Goal: Task Accomplishment & Management: Manage account settings

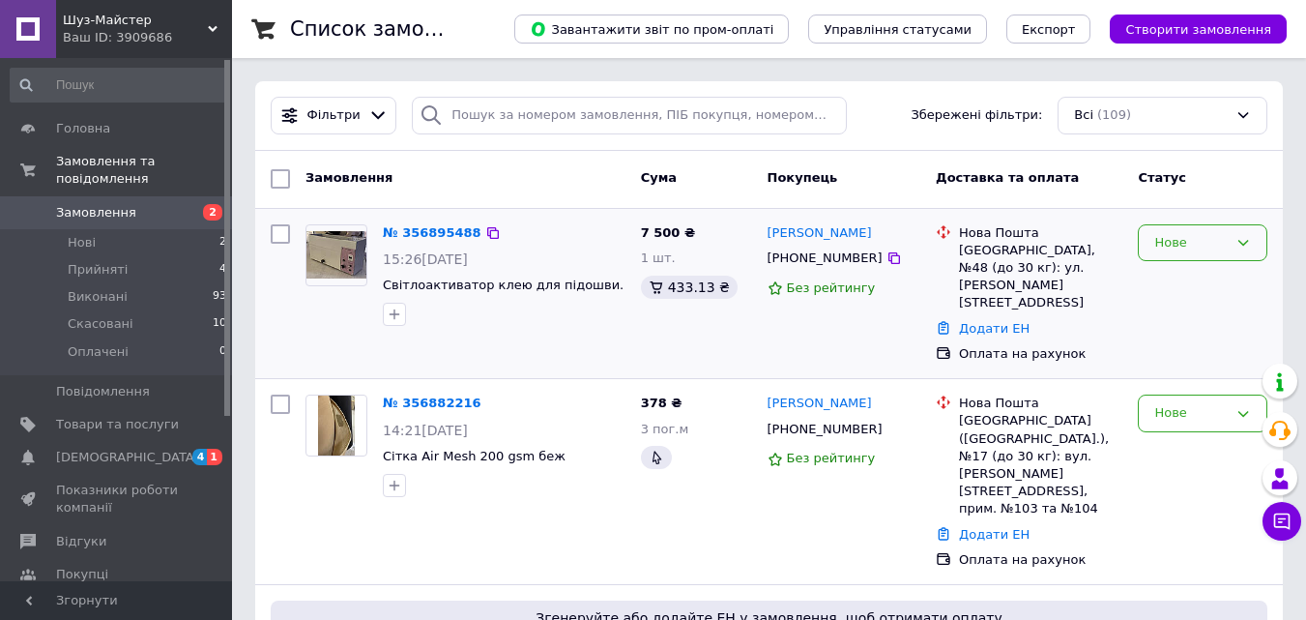
click at [1235, 240] on icon at bounding box center [1242, 242] width 15 height 15
click at [1222, 273] on li "Прийнято" at bounding box center [1203, 283] width 128 height 36
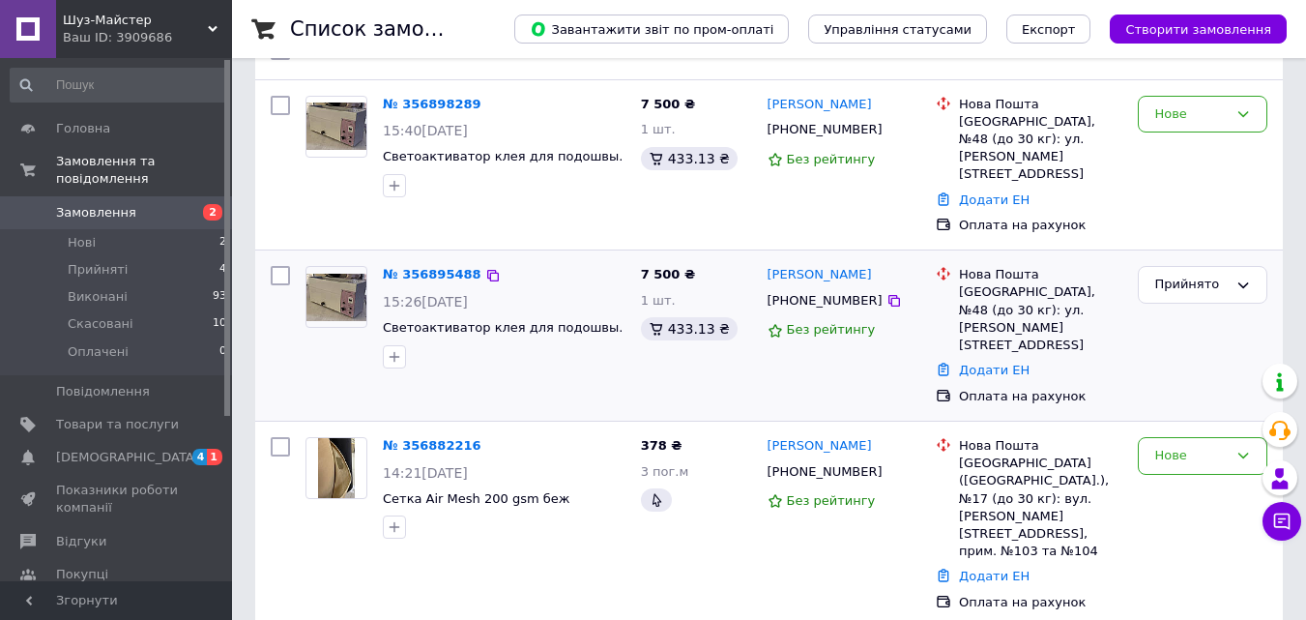
scroll to position [290, 0]
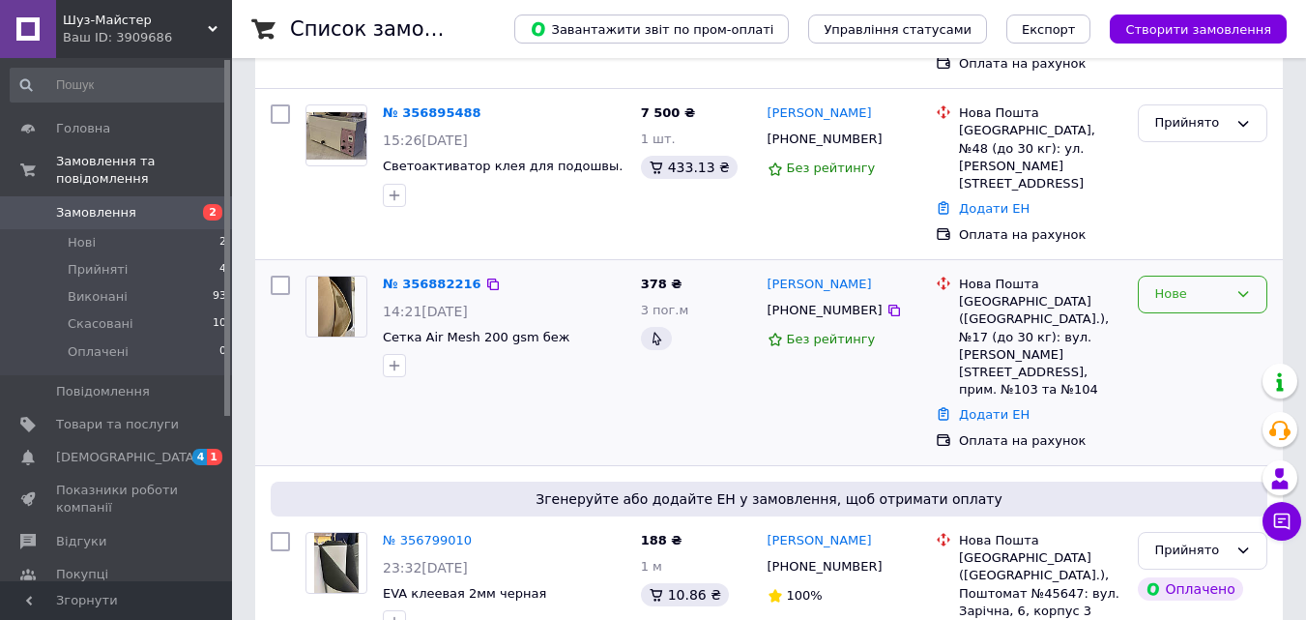
click at [1241, 276] on div "Нове" at bounding box center [1203, 295] width 130 height 38
click at [1221, 317] on li "Прийнято" at bounding box center [1203, 335] width 128 height 36
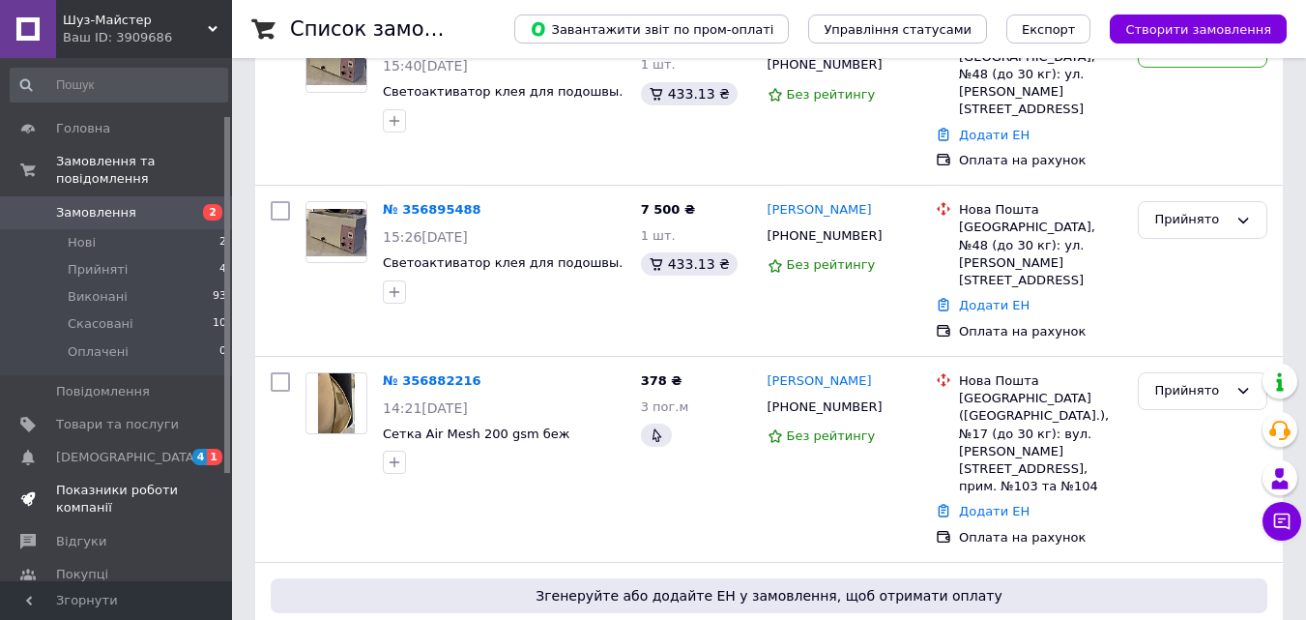
scroll to position [193, 0]
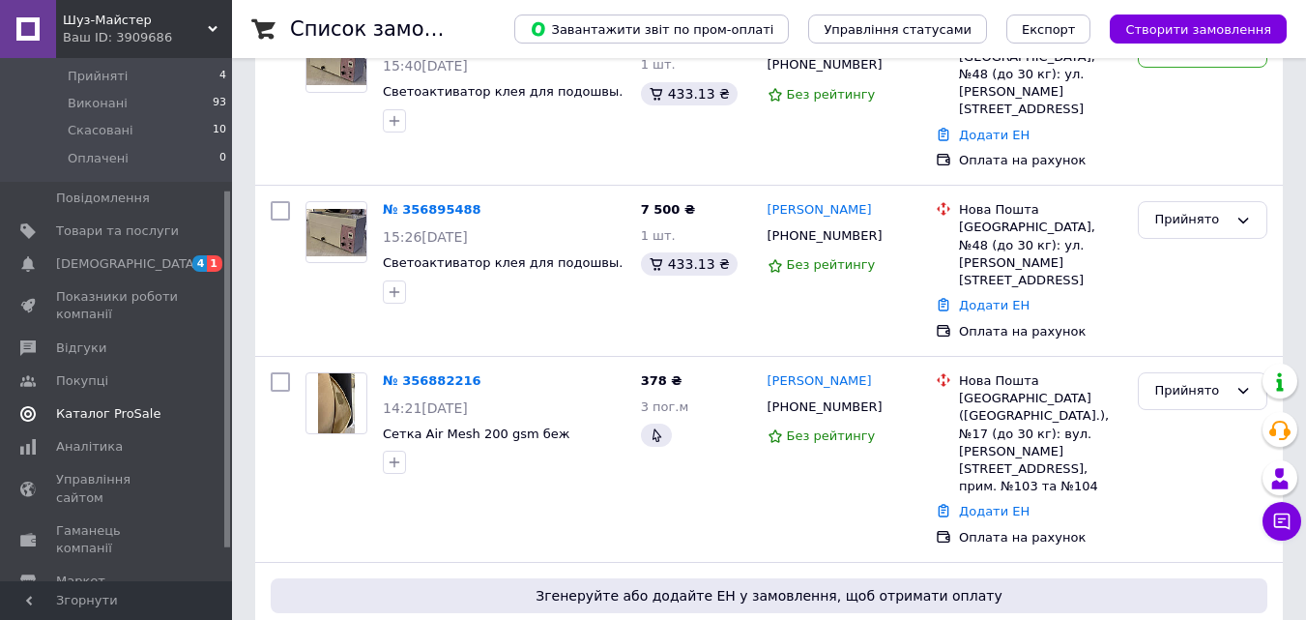
click at [137, 405] on span "Каталог ProSale" at bounding box center [108, 413] width 104 height 17
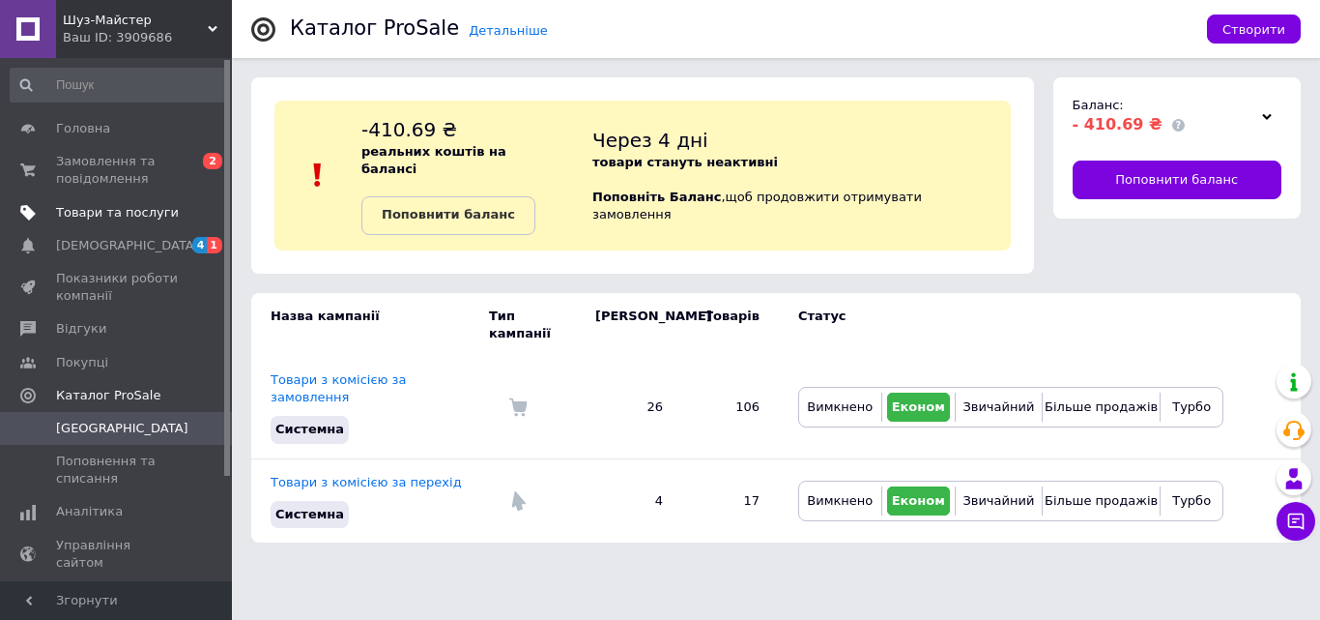
click at [115, 218] on span "Товари та послуги" at bounding box center [117, 212] width 123 height 17
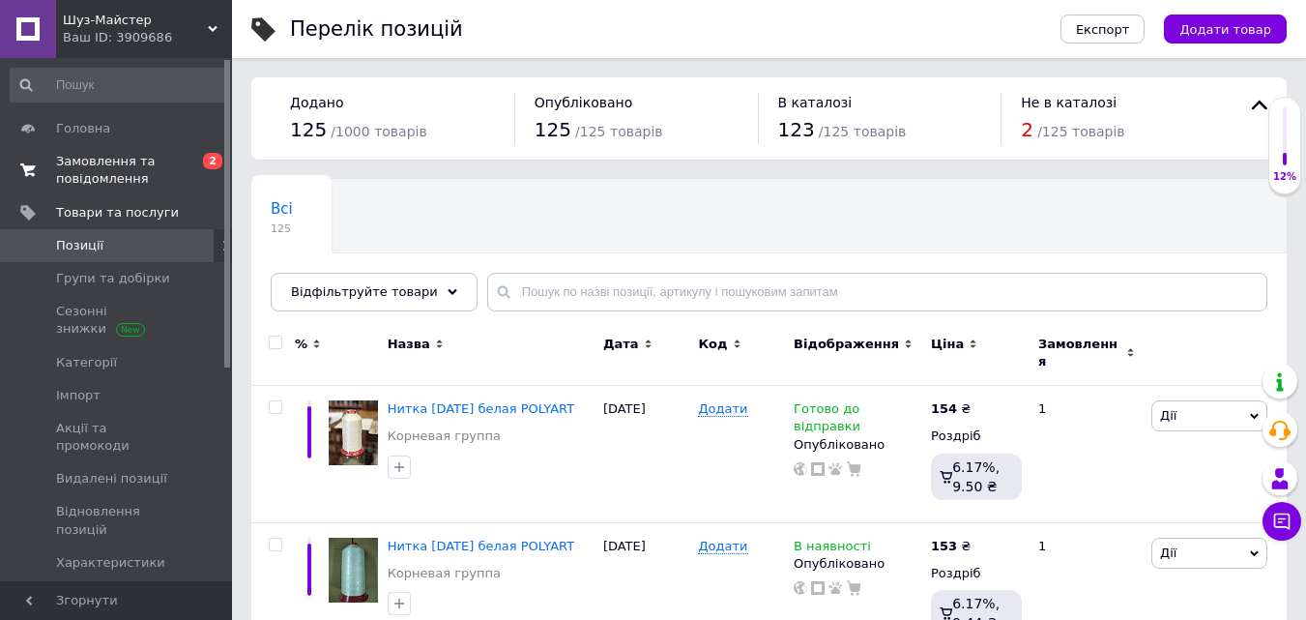
click at [105, 168] on span "Замовлення та повідомлення" at bounding box center [117, 170] width 123 height 35
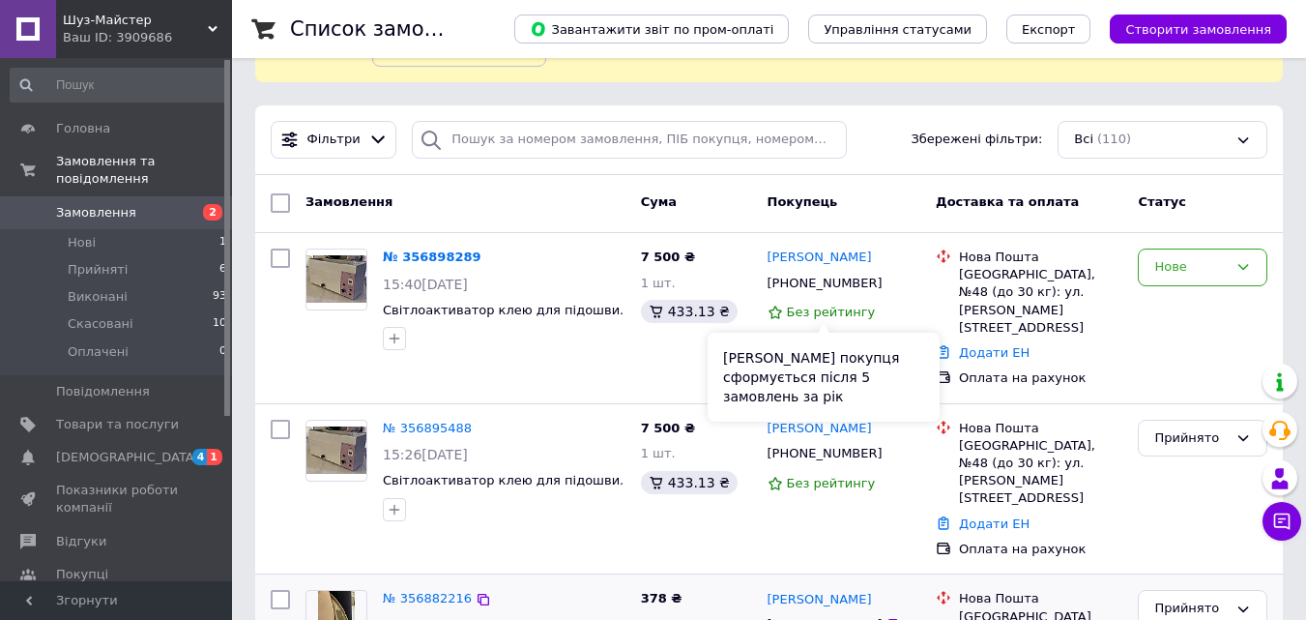
scroll to position [290, 0]
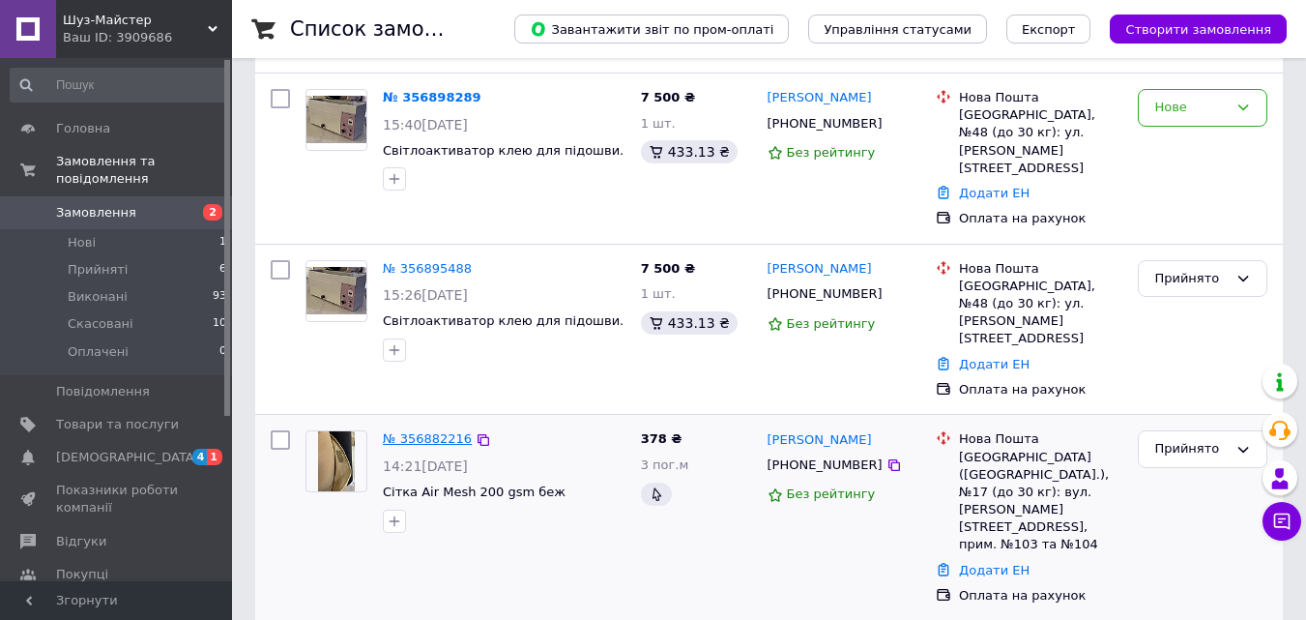
click at [440, 431] on link "№ 356882216" at bounding box center [427, 438] width 89 height 15
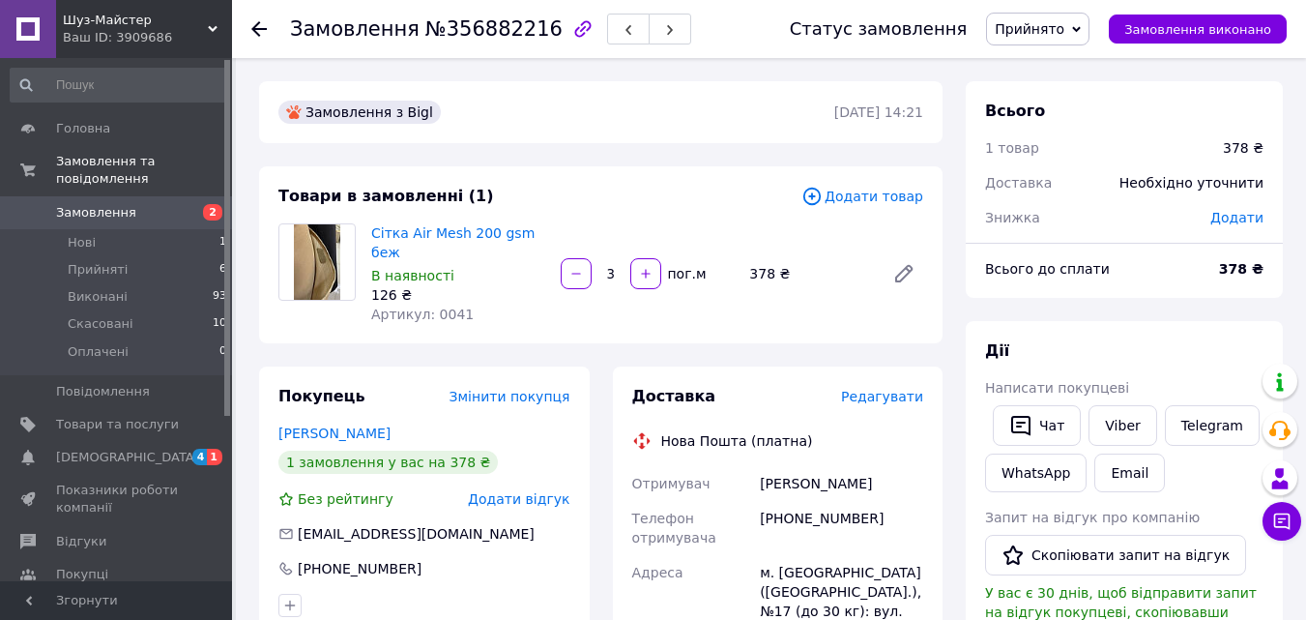
click at [112, 196] on link "Замовлення 2" at bounding box center [119, 212] width 238 height 33
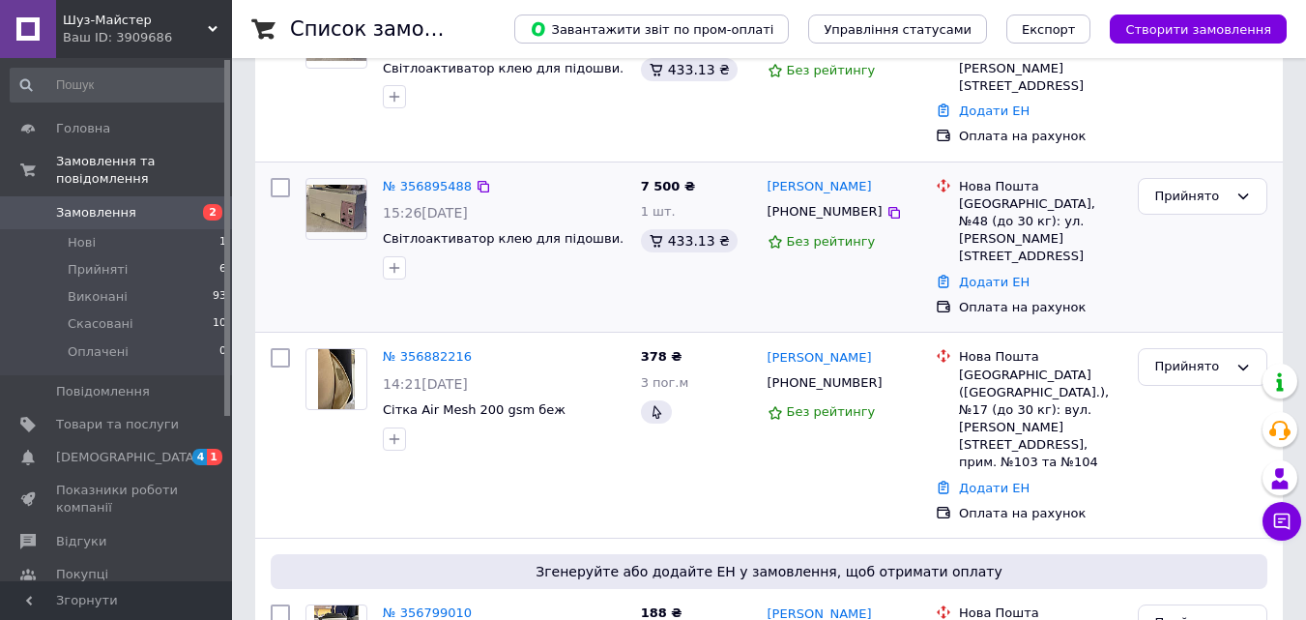
scroll to position [251, 0]
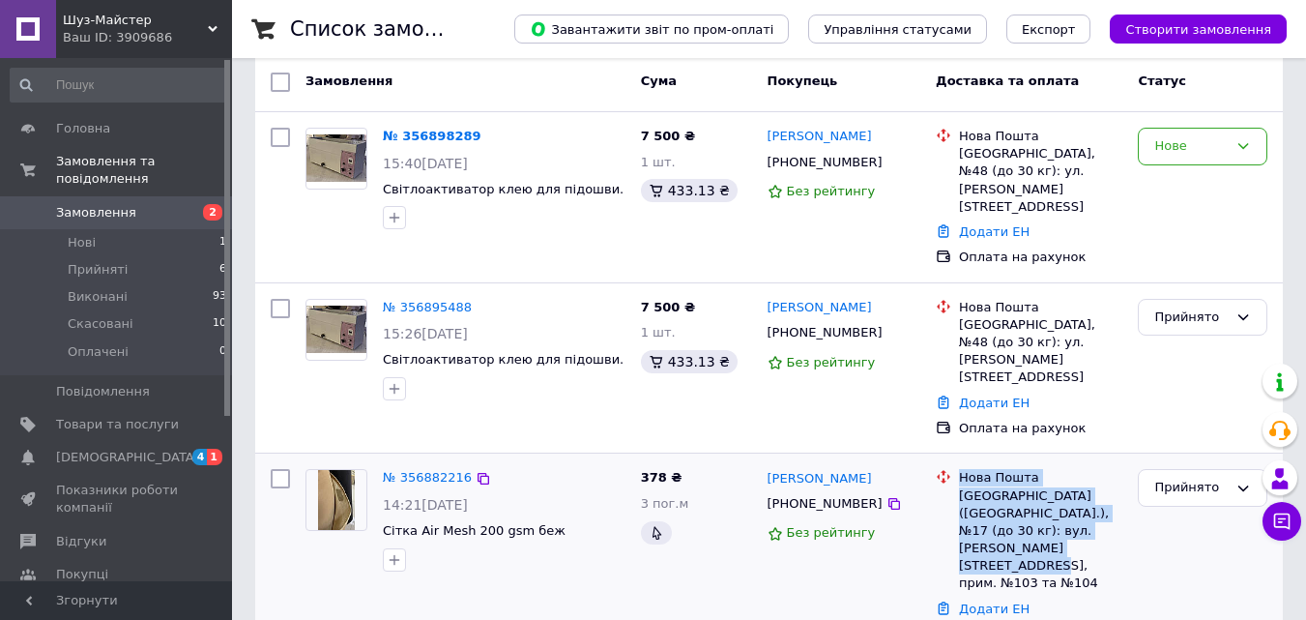
drag, startPoint x: 1030, startPoint y: 479, endPoint x: 940, endPoint y: 433, distance: 100.7
click at [940, 469] on div "Нова Пошта Біла Церква (Київська обл.), №17 (до 30 кг): вул. Шолом Алейхема, 37…" at bounding box center [1029, 530] width 194 height 123
copy div "Нова Пошта Біла Церква (Київська обл.), №17 (до 30 кг): вул. Шолом Алейхема, 37…"
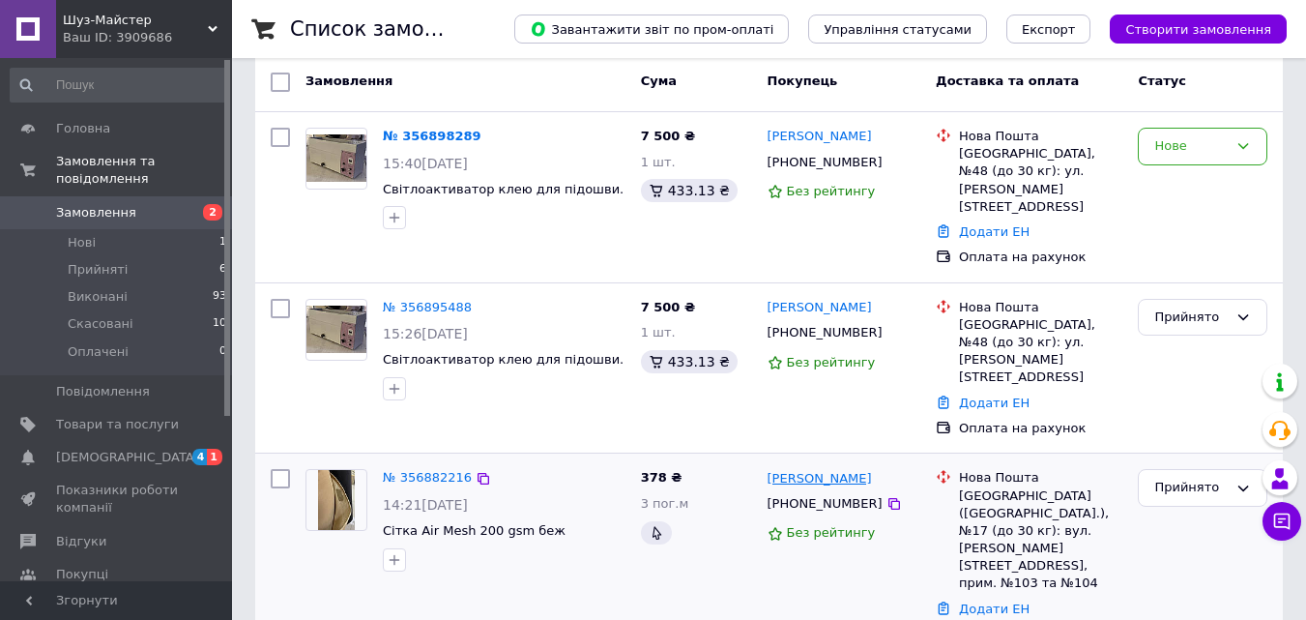
drag, startPoint x: 861, startPoint y: 438, endPoint x: 786, endPoint y: 415, distance: 78.9
click at [786, 461] on div "Александр Козел +380674937889 Без рейтингу" at bounding box center [844, 555] width 169 height 189
drag, startPoint x: 855, startPoint y: 432, endPoint x: 761, endPoint y: 399, distance: 99.4
click at [761, 461] on div "Александр Козел +380674937889 Без рейтингу" at bounding box center [844, 555] width 169 height 189
copy div "Александр Козел +380674937889"
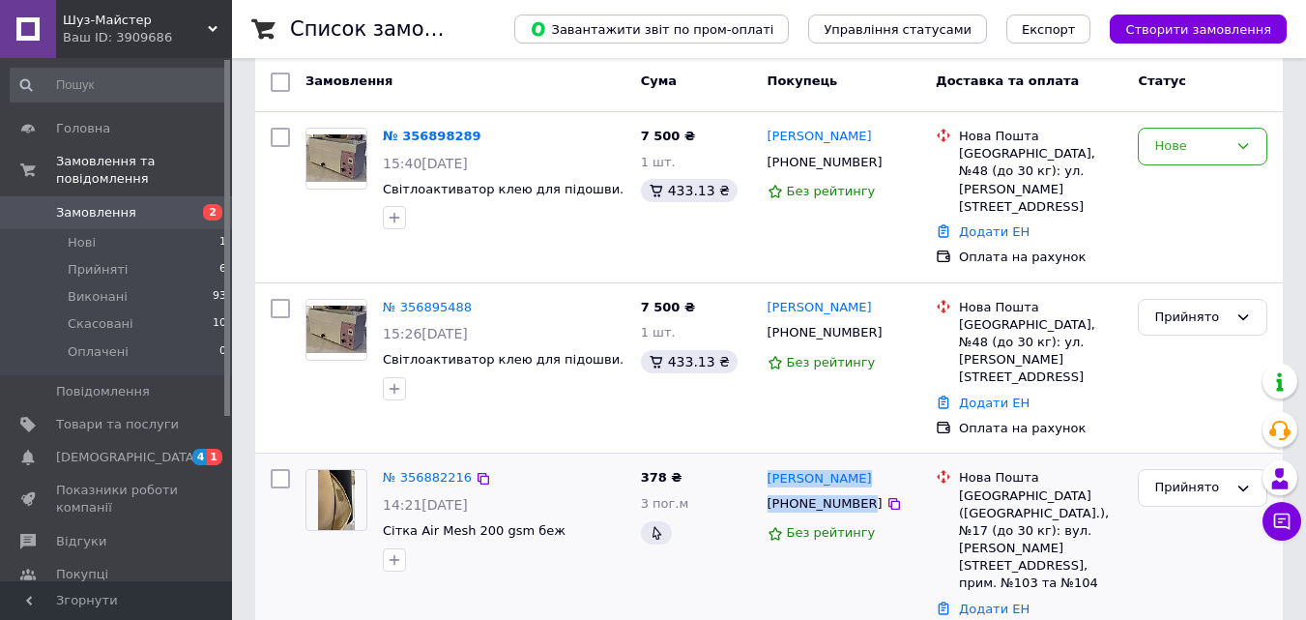
click at [327, 470] on img at bounding box center [337, 500] width 38 height 60
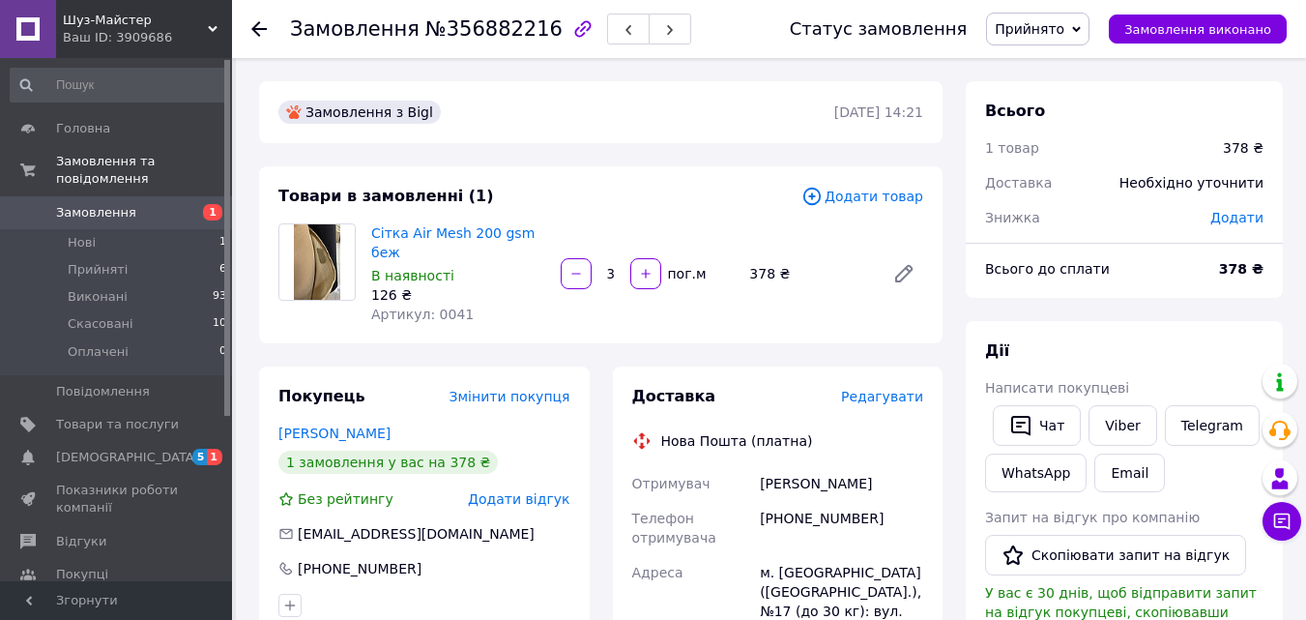
click at [328, 280] on img at bounding box center [317, 261] width 47 height 75
click at [434, 229] on link "Сітка Air Mesh 200 gsm беж" at bounding box center [452, 242] width 163 height 35
click at [115, 261] on span "Прийняті" at bounding box center [98, 269] width 60 height 17
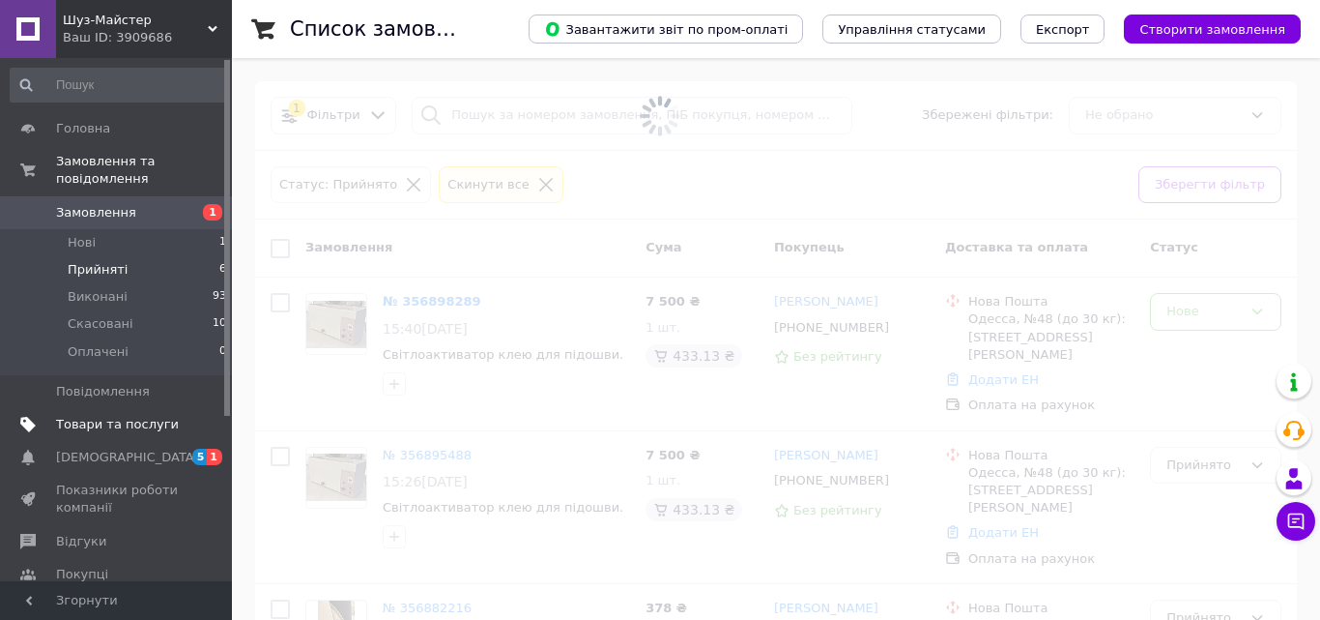
click at [126, 416] on span "Товари та послуги" at bounding box center [117, 424] width 123 height 17
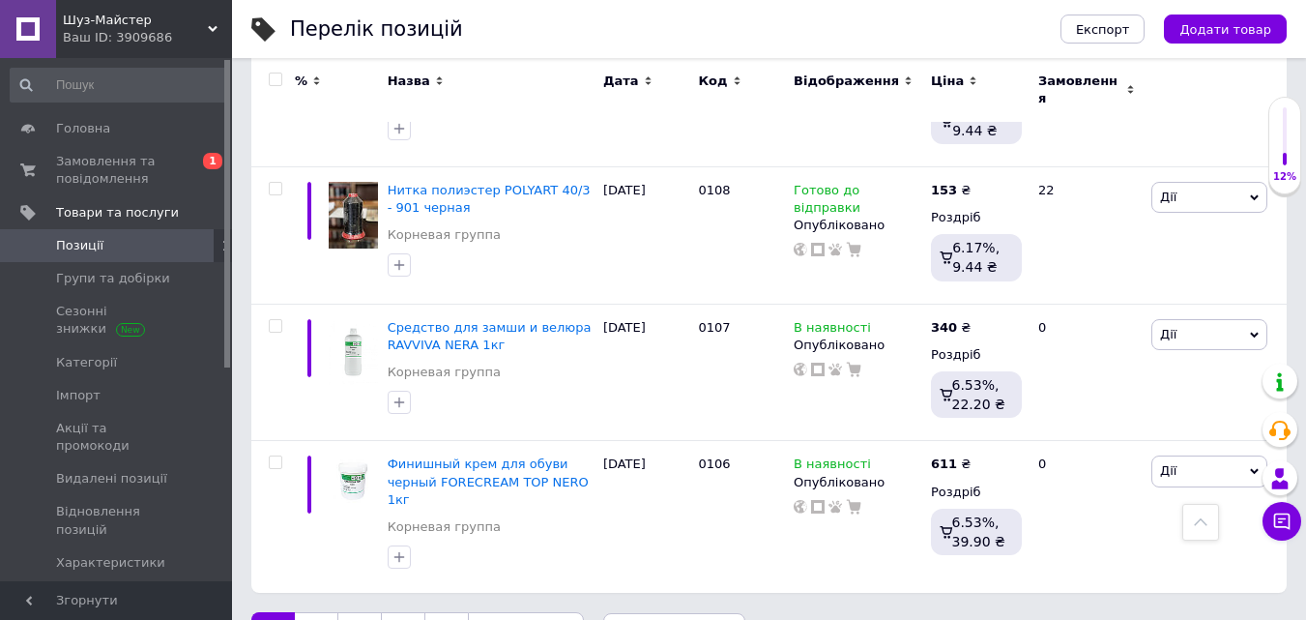
scroll to position [2567, 0]
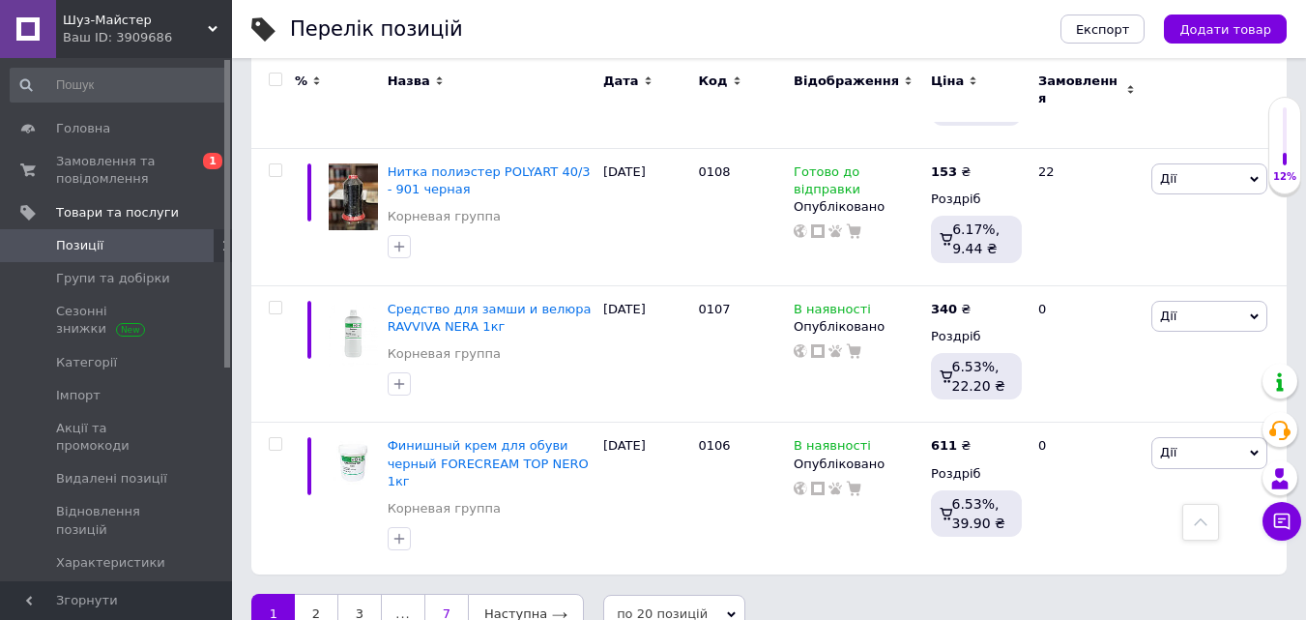
click at [449, 594] on link "7" at bounding box center [446, 614] width 44 height 41
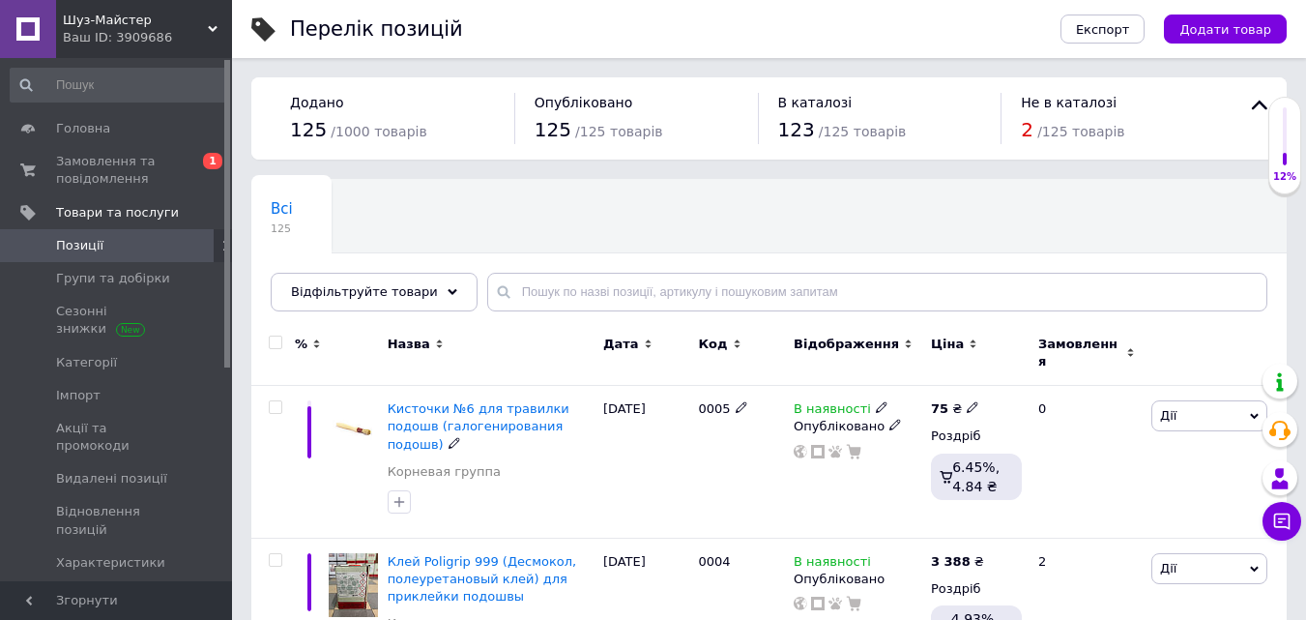
scroll to position [548, 0]
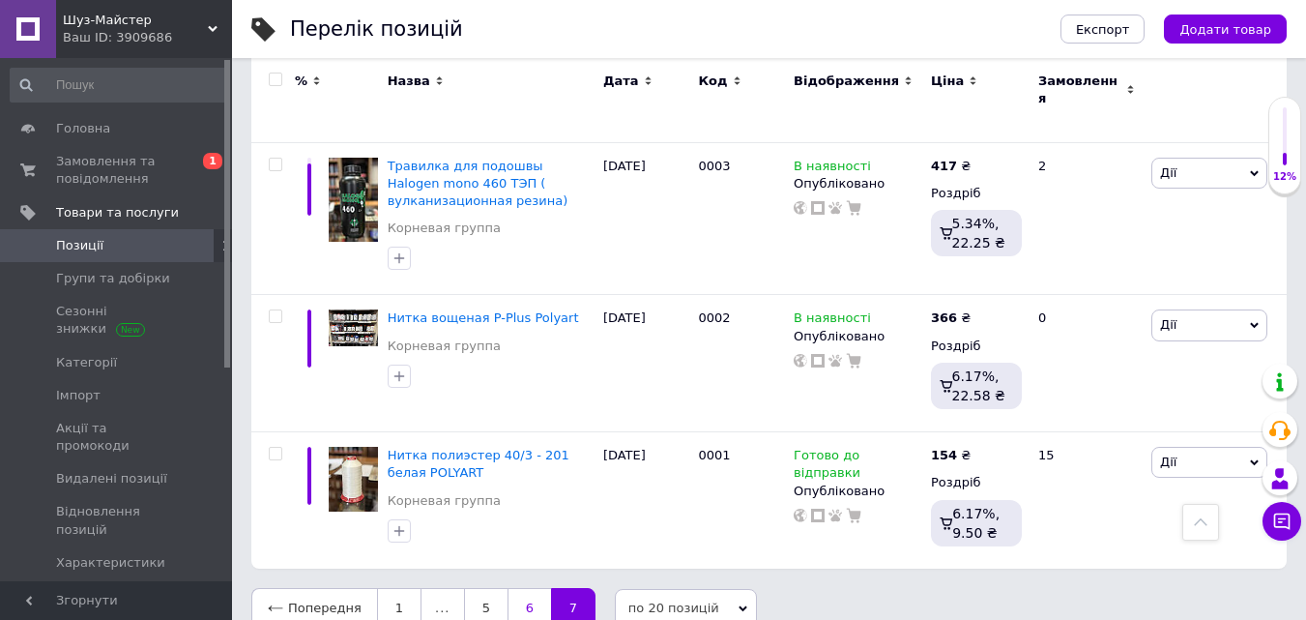
click at [526, 588] on link "6" at bounding box center [530, 608] width 44 height 41
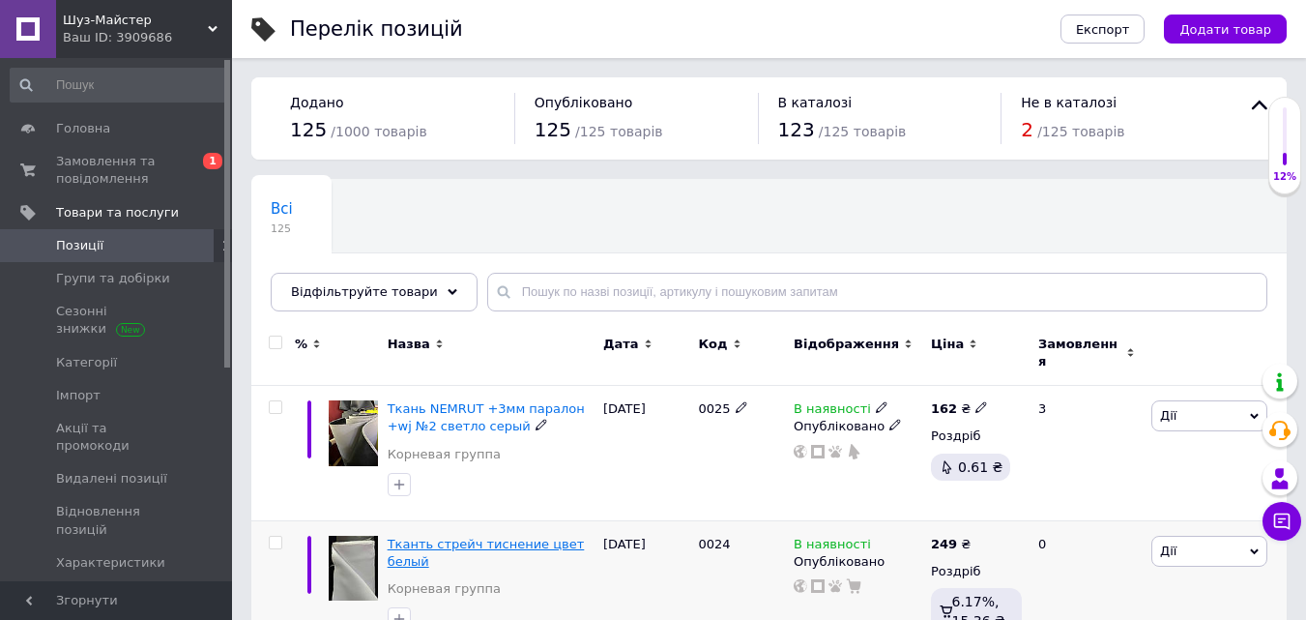
scroll to position [580, 0]
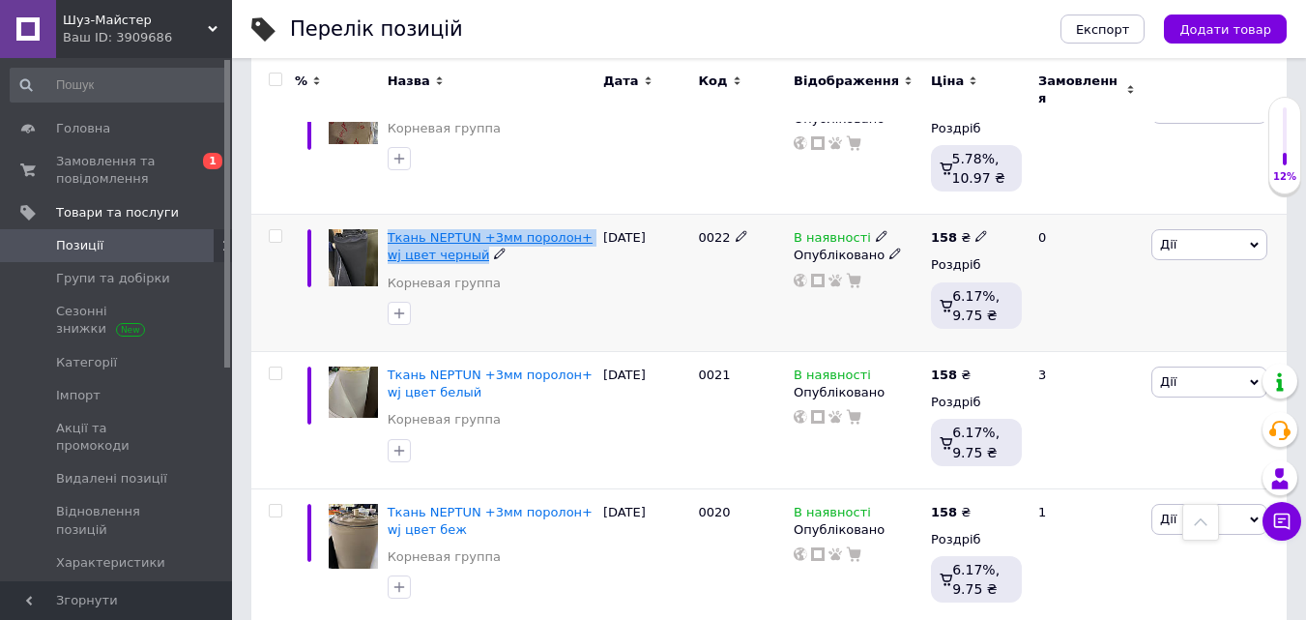
drag, startPoint x: 497, startPoint y: 244, endPoint x: 388, endPoint y: 228, distance: 110.3
click at [388, 229] on div "Ткань NEPTUN +3мм поролон+ wj цвет черный" at bounding box center [491, 246] width 206 height 35
drag, startPoint x: 415, startPoint y: 239, endPoint x: 442, endPoint y: 152, distance: 91.1
click at [442, 152] on div at bounding box center [491, 158] width 214 height 31
click at [526, 253] on div "Ткань NEPTUN +3мм поролон+ wj цвет черный Корневая группа" at bounding box center [491, 265] width 206 height 73
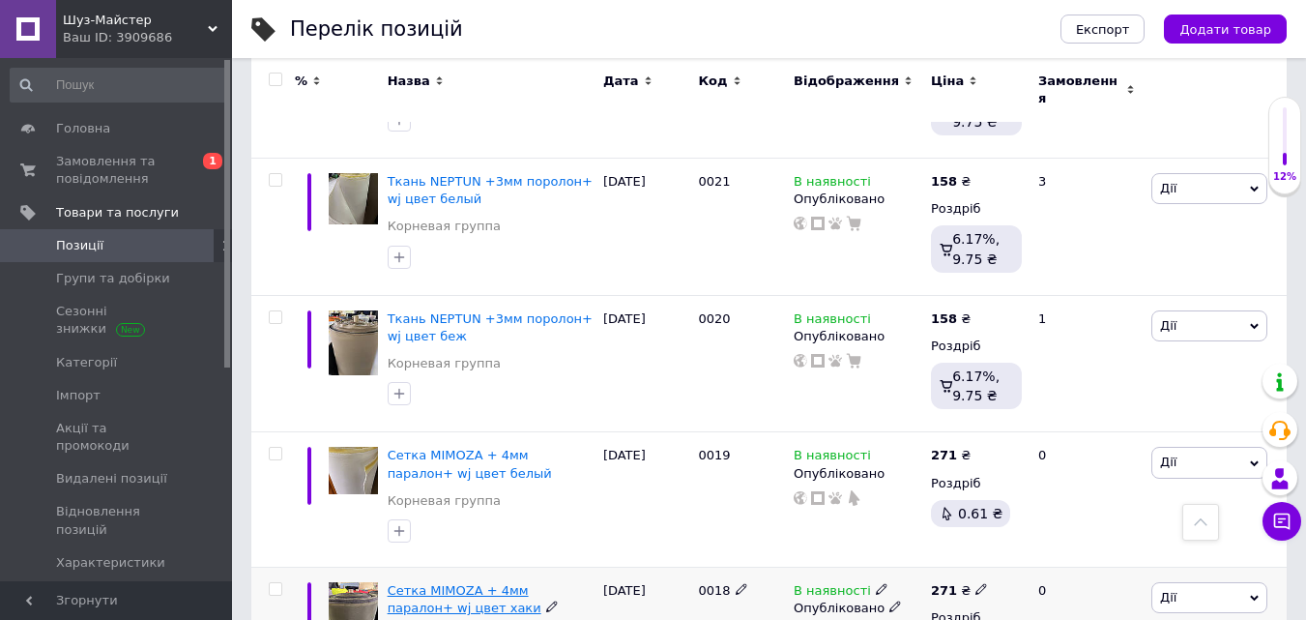
scroll to position [758, 0]
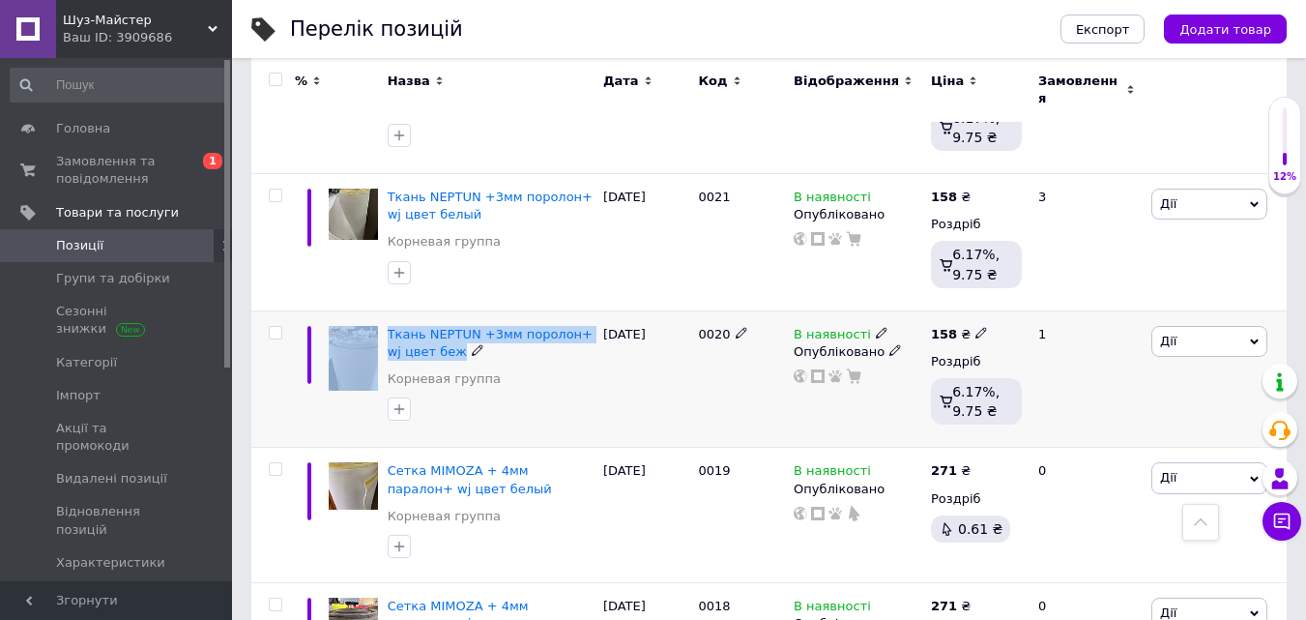
drag, startPoint x: 444, startPoint y: 337, endPoint x: 378, endPoint y: 319, distance: 68.3
click at [376, 322] on div "Ткань NEPTUN +3мм поролон+ wj цвет беж Корневая группа [DATE] 0020 В наявності …" at bounding box center [768, 378] width 1035 height 137
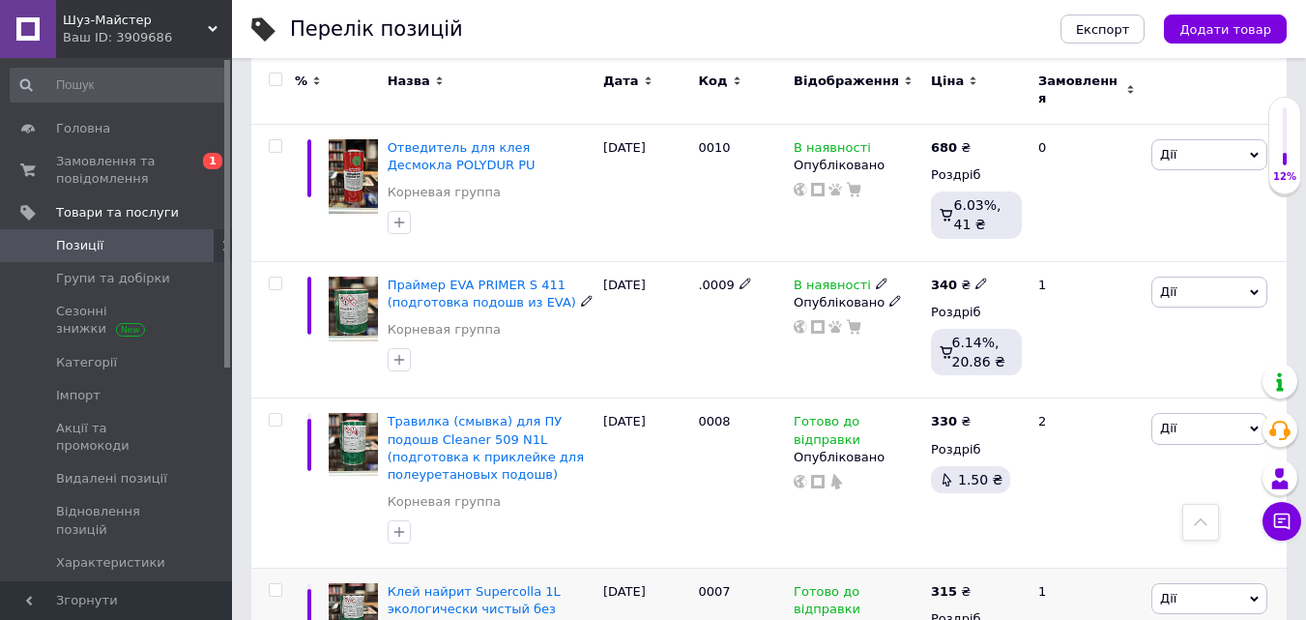
scroll to position [2595, 0]
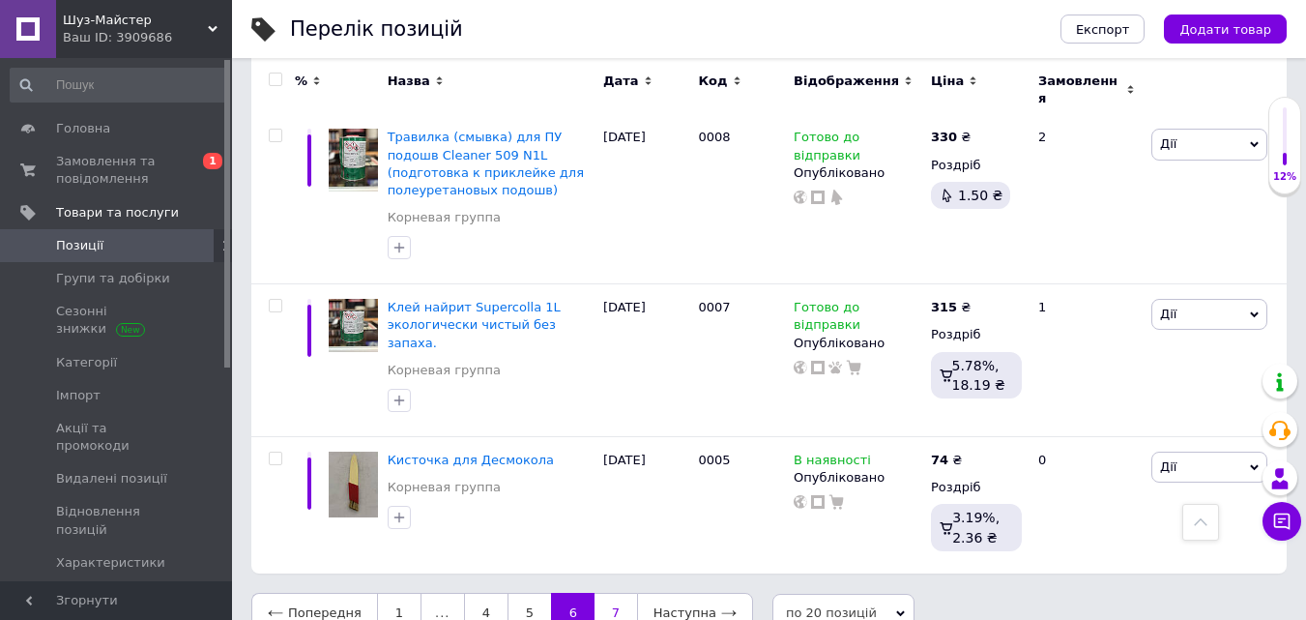
click at [607, 593] on link "7" at bounding box center [616, 613] width 43 height 41
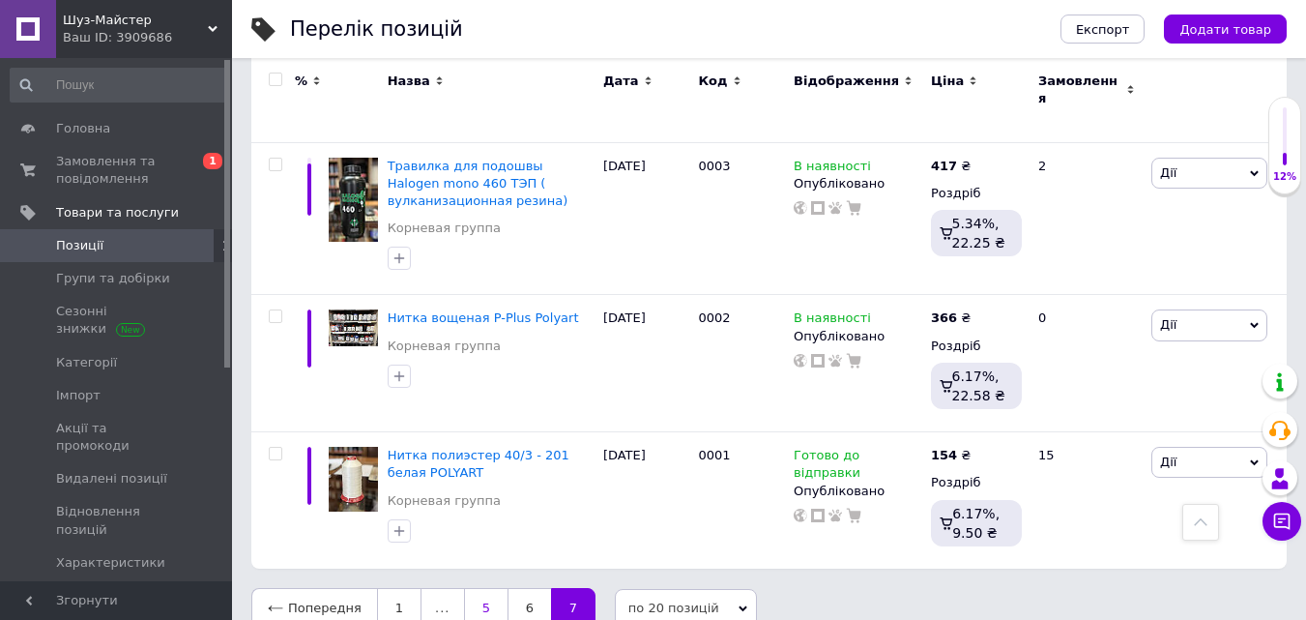
click at [472, 588] on link "5" at bounding box center [486, 608] width 44 height 41
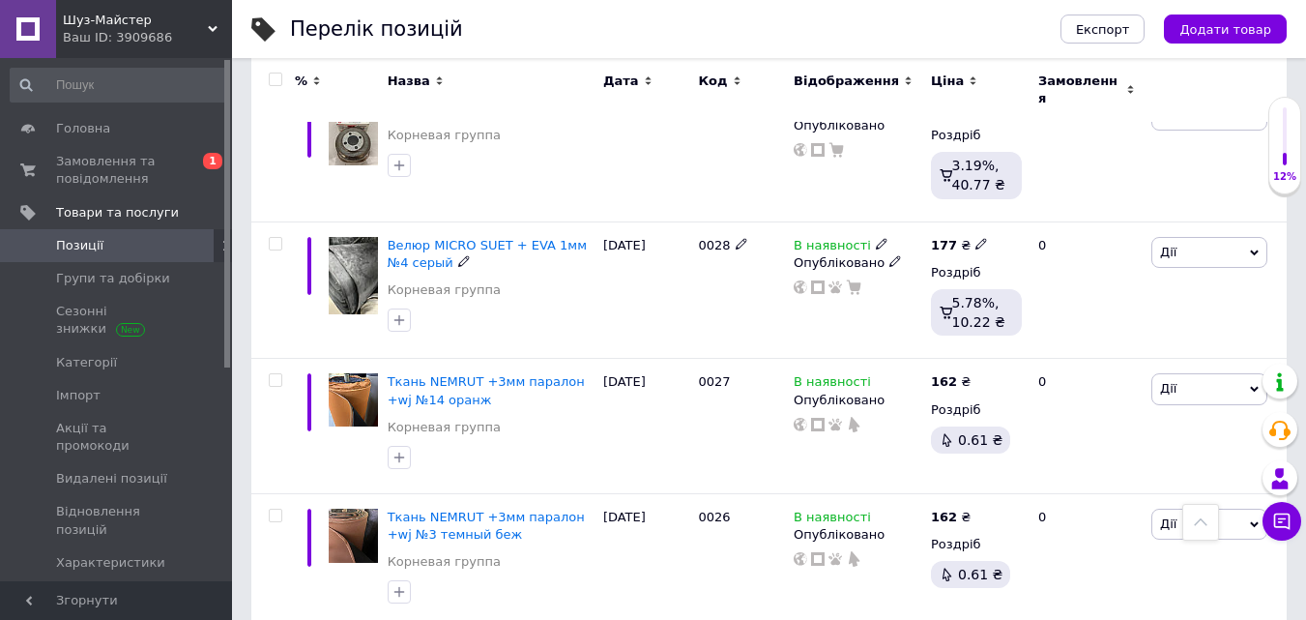
scroll to position [2451, 0]
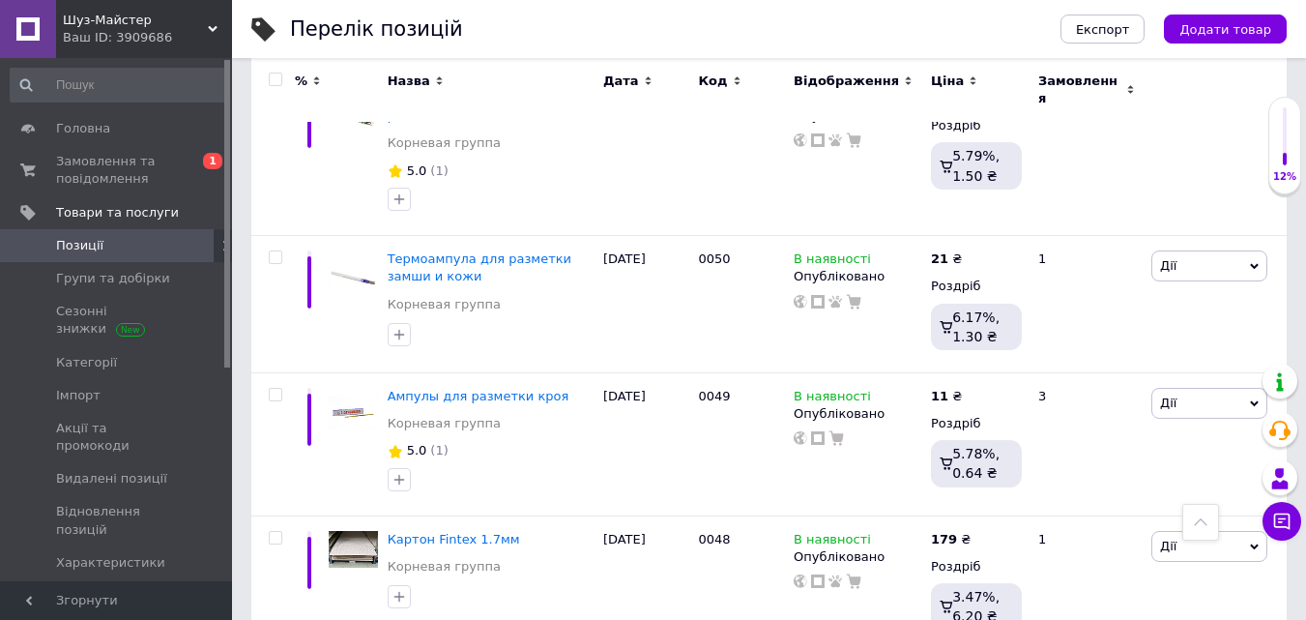
scroll to position [2608, 0]
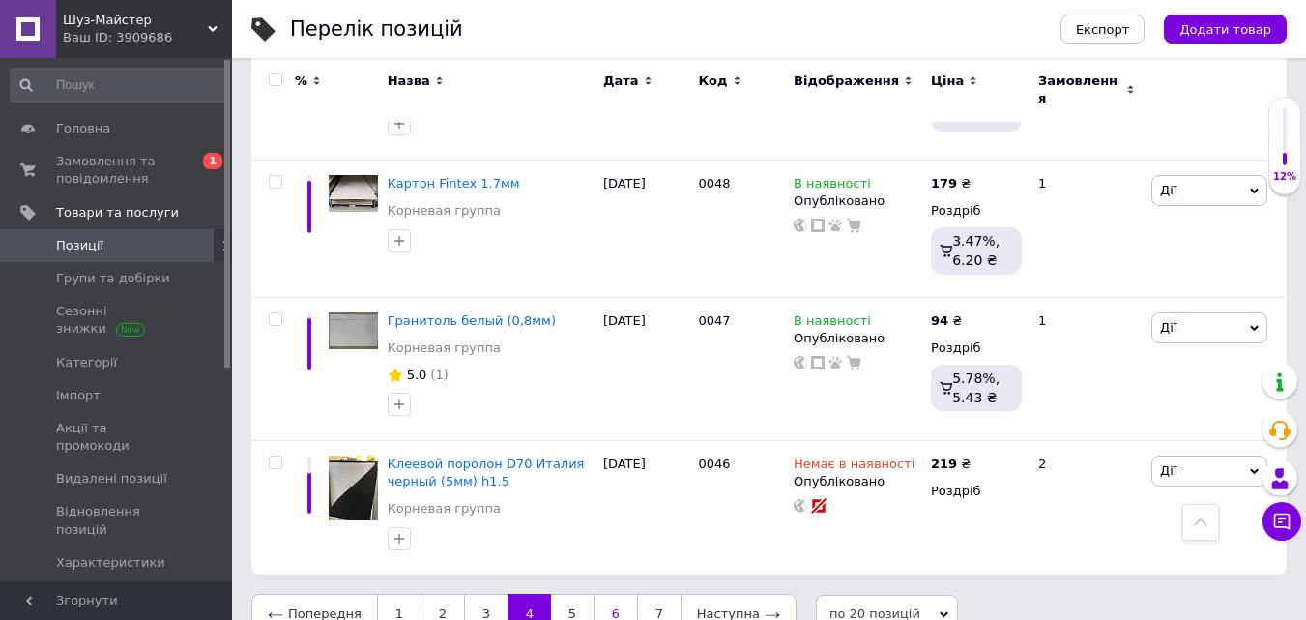
click at [624, 594] on link "6" at bounding box center [616, 614] width 44 height 41
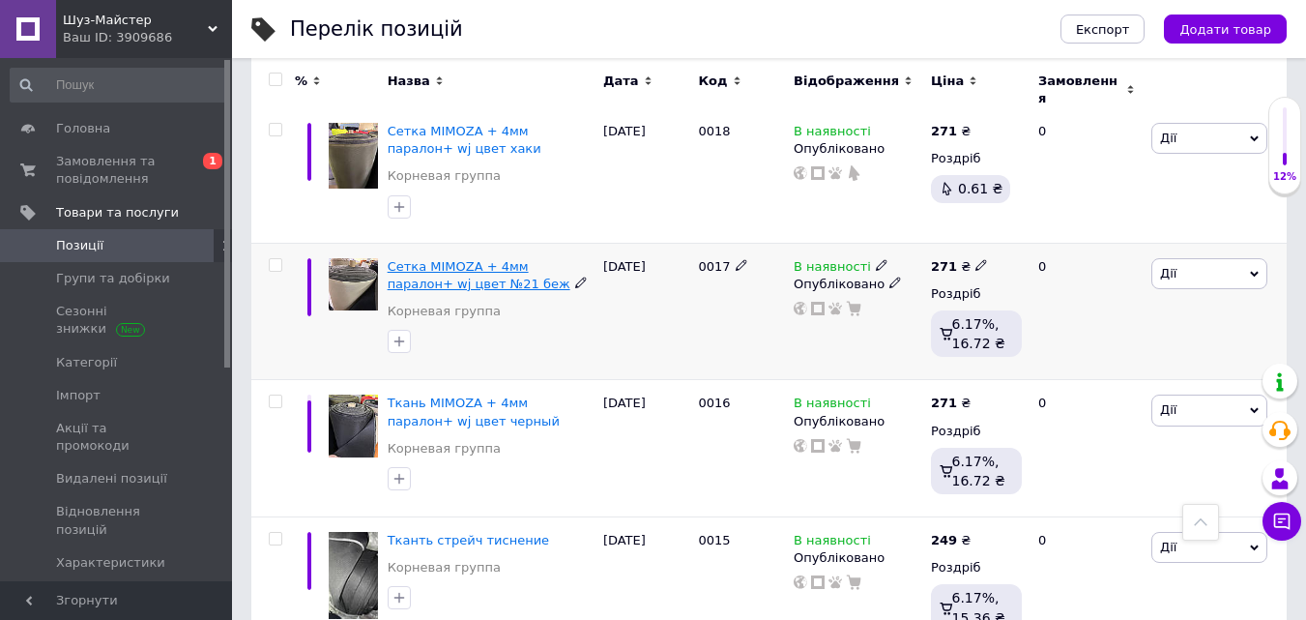
scroll to position [1241, 0]
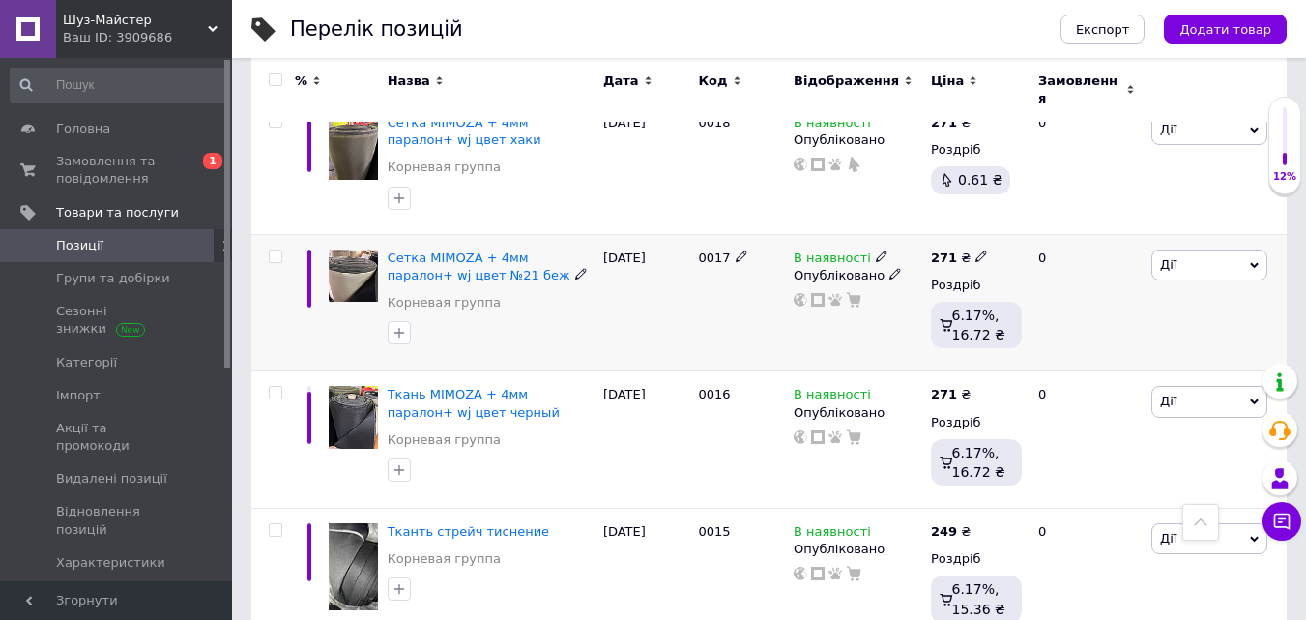
click at [501, 256] on div "Сетка MIMOZA + 4мм паралон+ wj цвет №21 беж" at bounding box center [491, 266] width 206 height 35
click at [508, 250] on span "Сетка MIMOZA + 4мм паралон+ wj цвет №21 беж" at bounding box center [479, 266] width 183 height 32
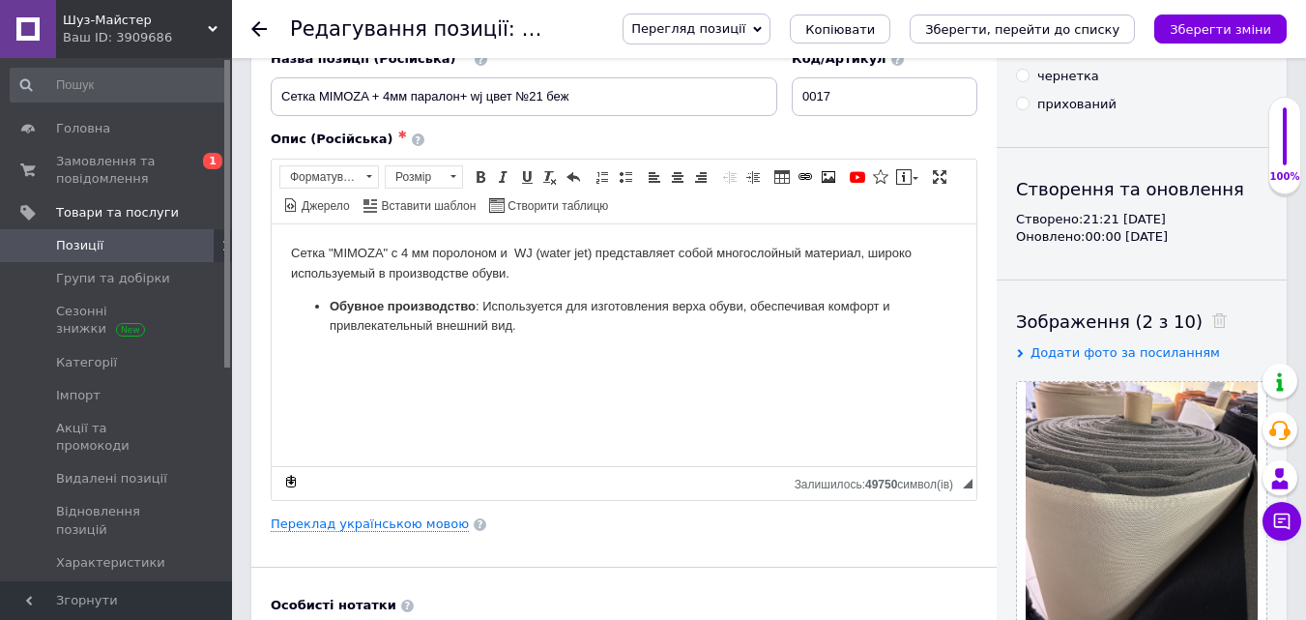
scroll to position [290, 0]
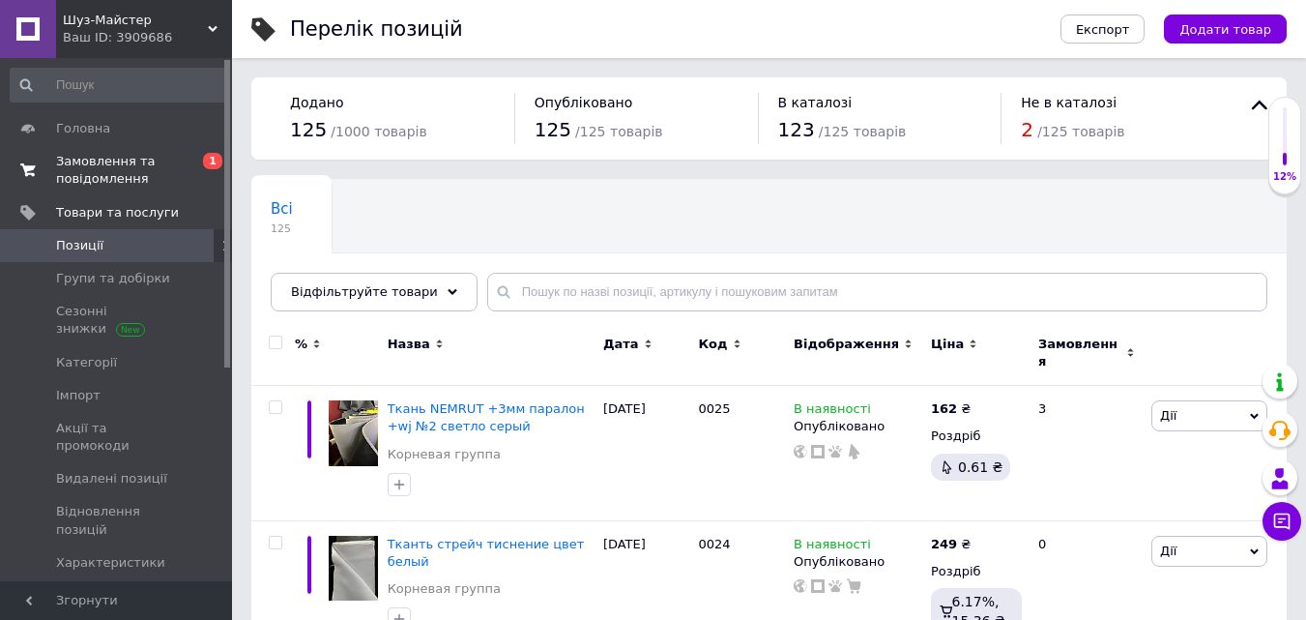
click at [110, 160] on span "Замовлення та повідомлення" at bounding box center [117, 170] width 123 height 35
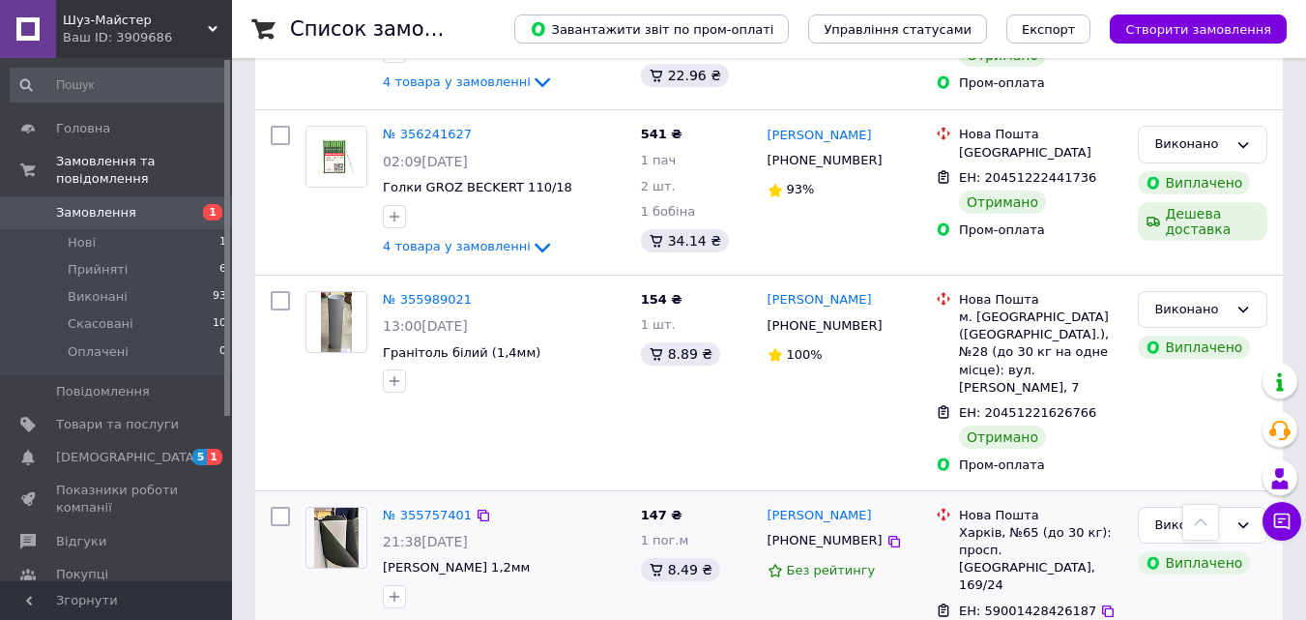
scroll to position [1895, 0]
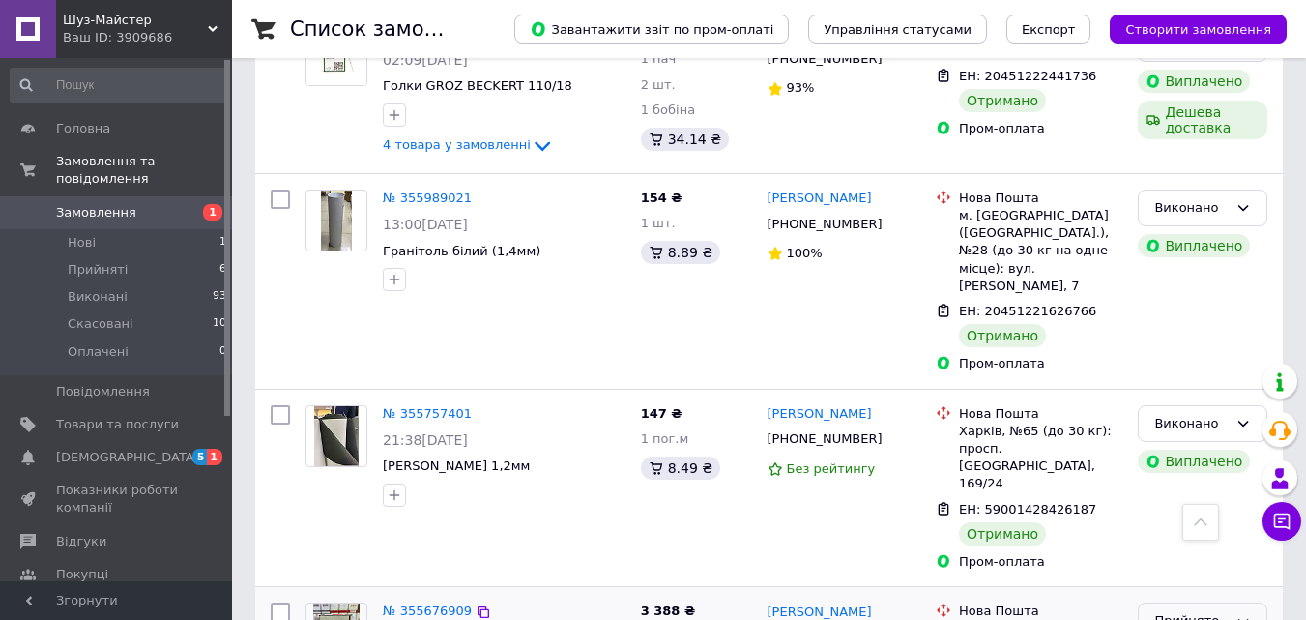
click at [1247, 619] on icon at bounding box center [1243, 622] width 11 height 6
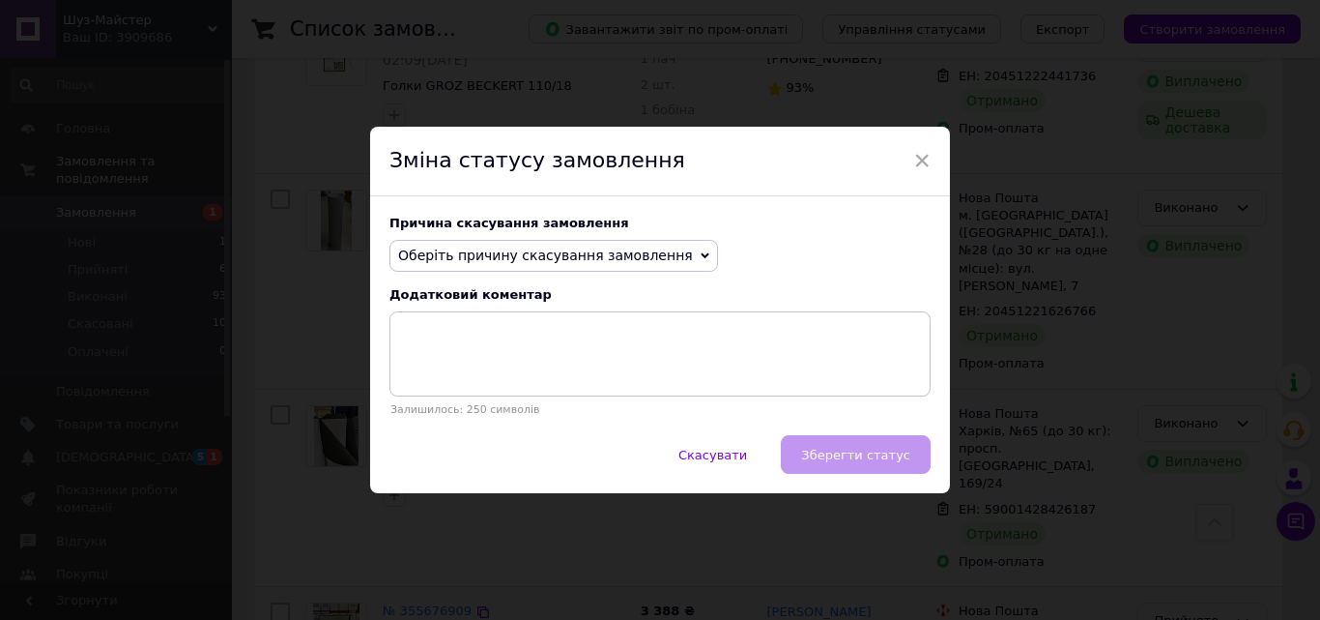
click at [701, 255] on icon at bounding box center [705, 256] width 9 height 6
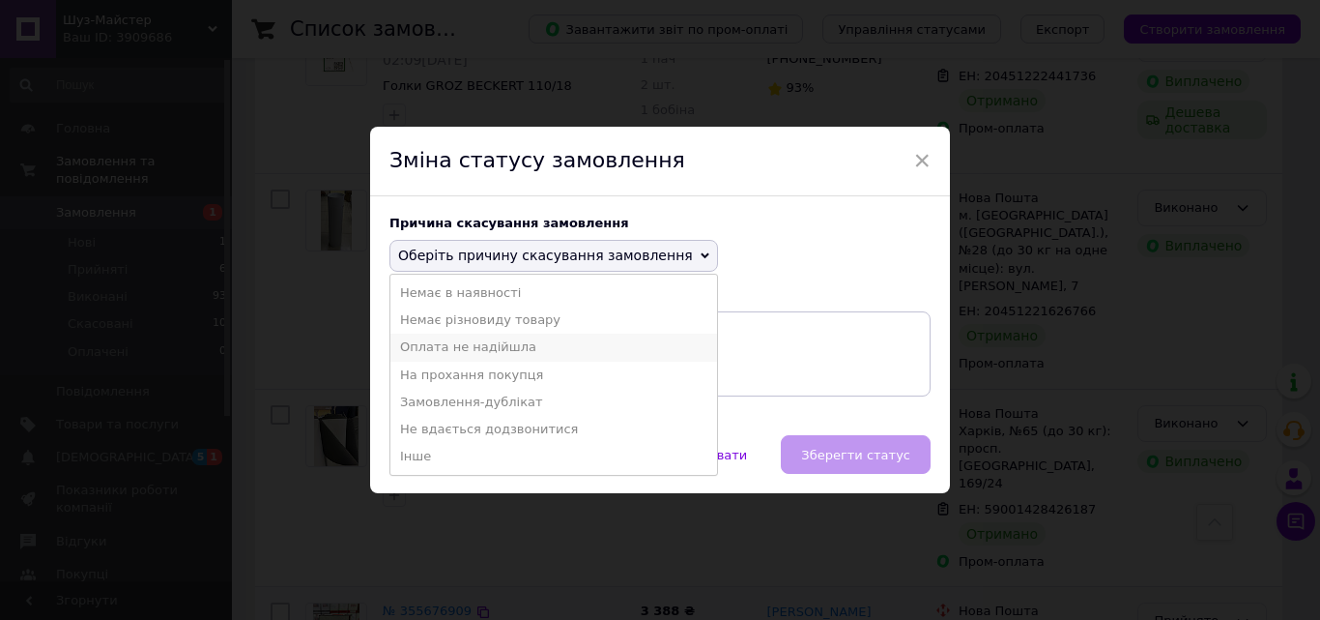
click at [608, 345] on li "Оплата не надійшла" at bounding box center [554, 347] width 327 height 27
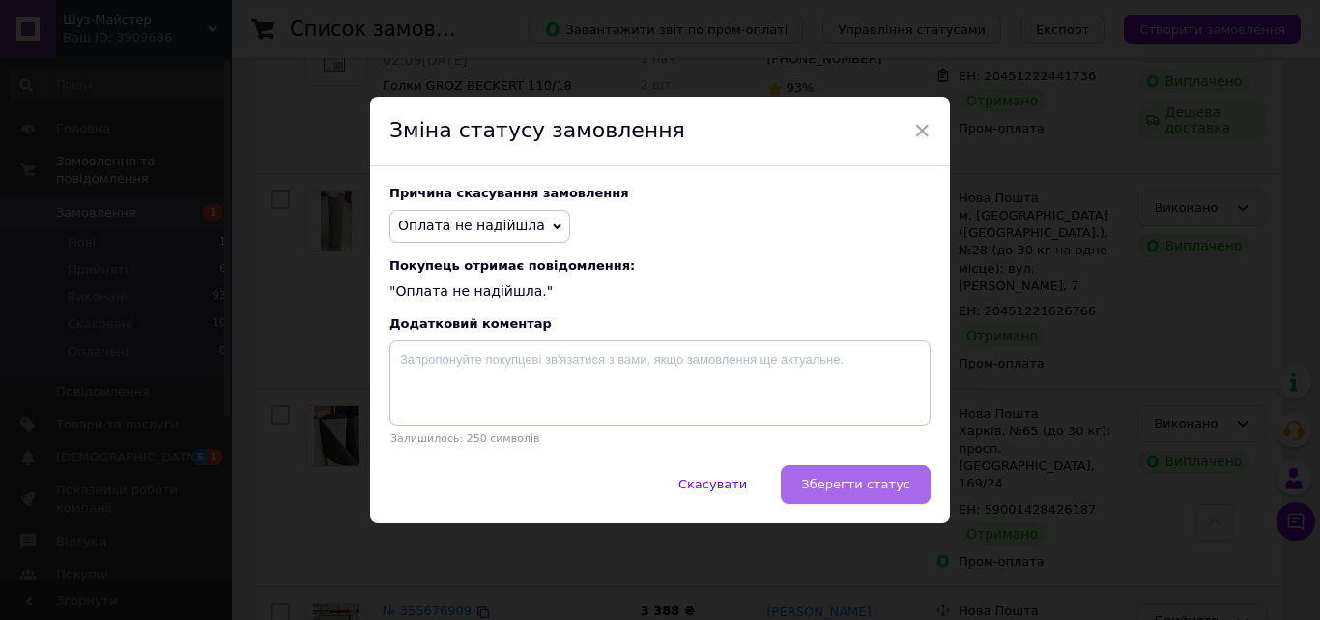
click at [840, 498] on button "Зберегти статус" at bounding box center [856, 484] width 150 height 39
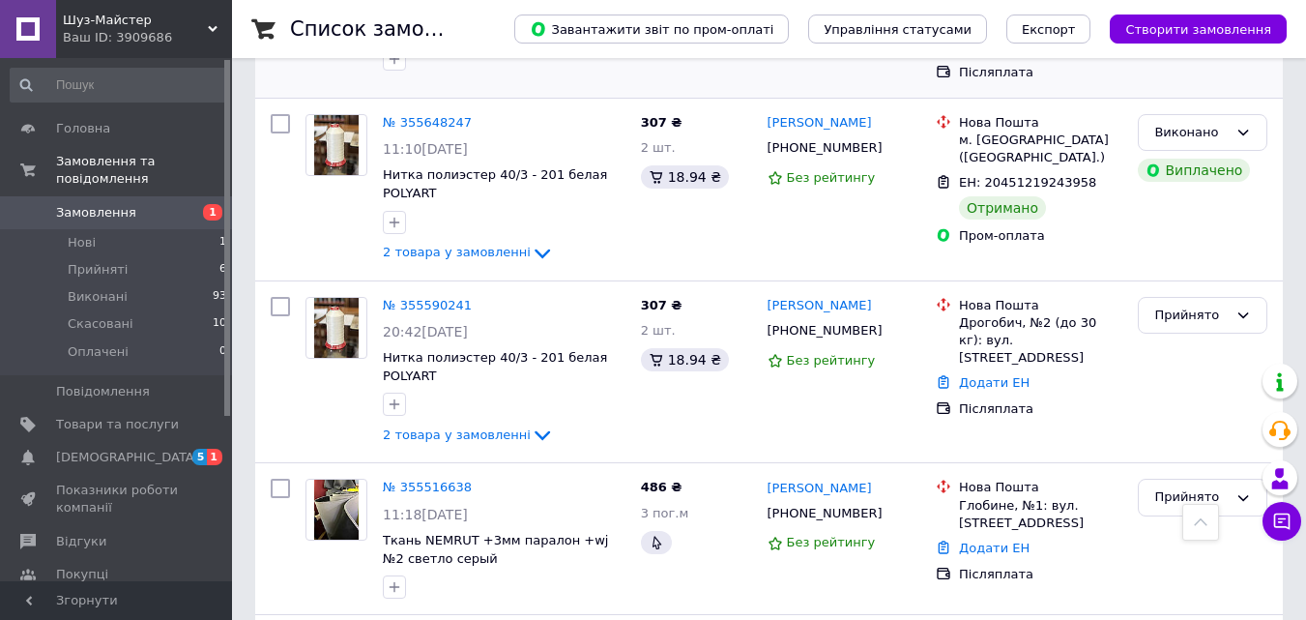
scroll to position [2571, 0]
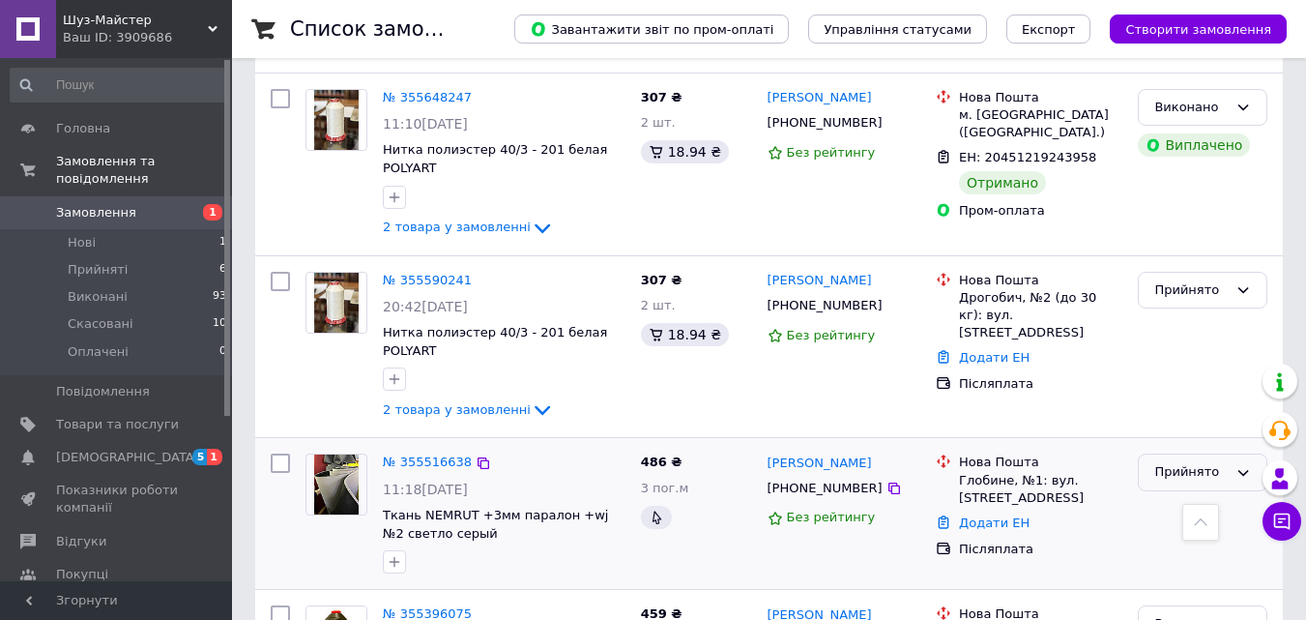
click at [1253, 453] on div "Прийнято" at bounding box center [1203, 472] width 130 height 38
click at [1230, 531] on li "Скасовано" at bounding box center [1203, 549] width 128 height 36
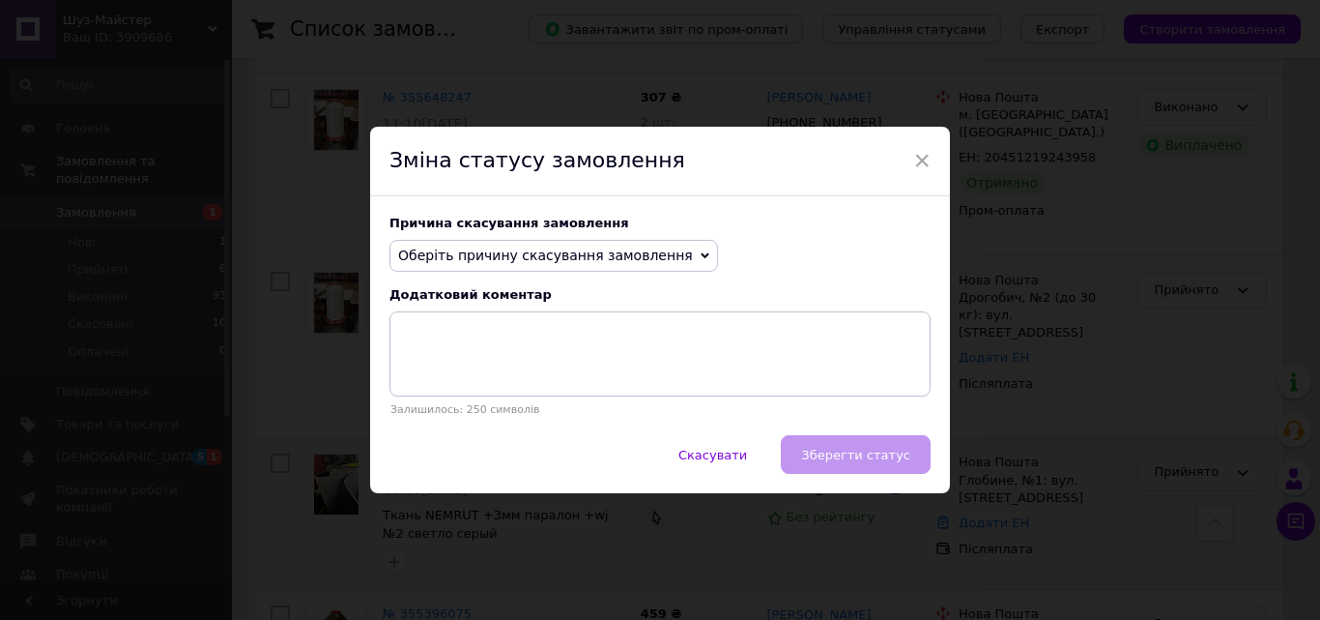
click at [653, 254] on span "Оберіть причину скасування замовлення" at bounding box center [554, 256] width 329 height 33
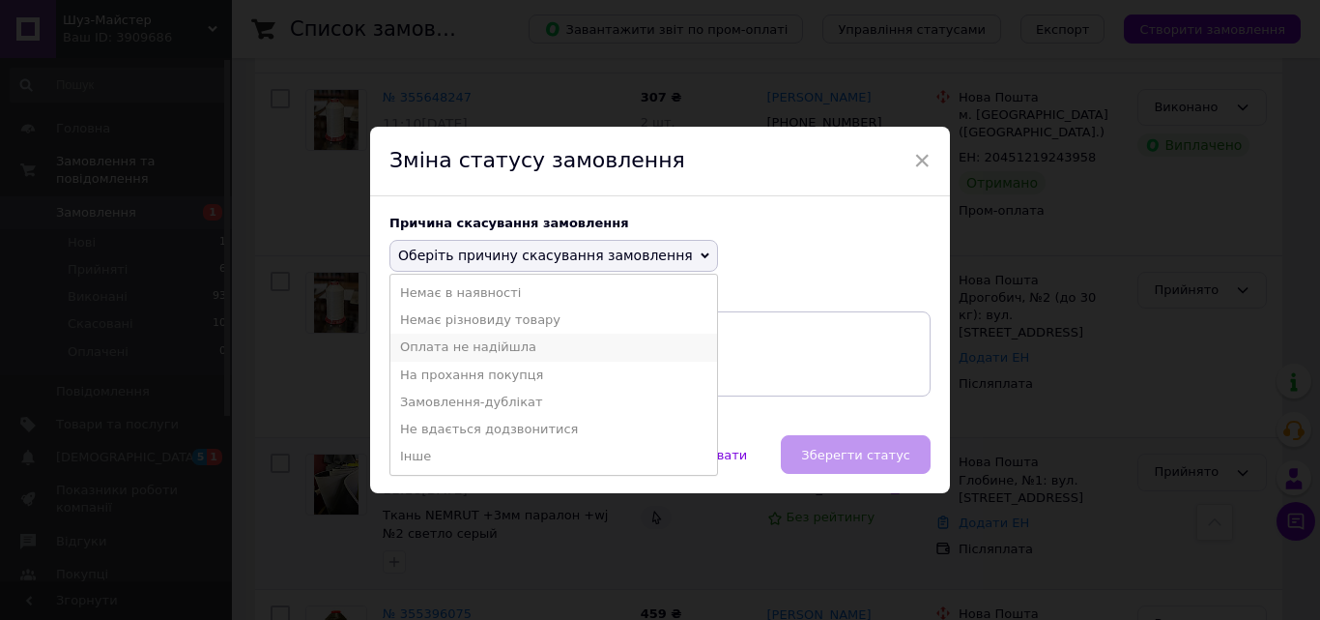
click at [577, 335] on li "Оплата не надійшла" at bounding box center [554, 347] width 327 height 27
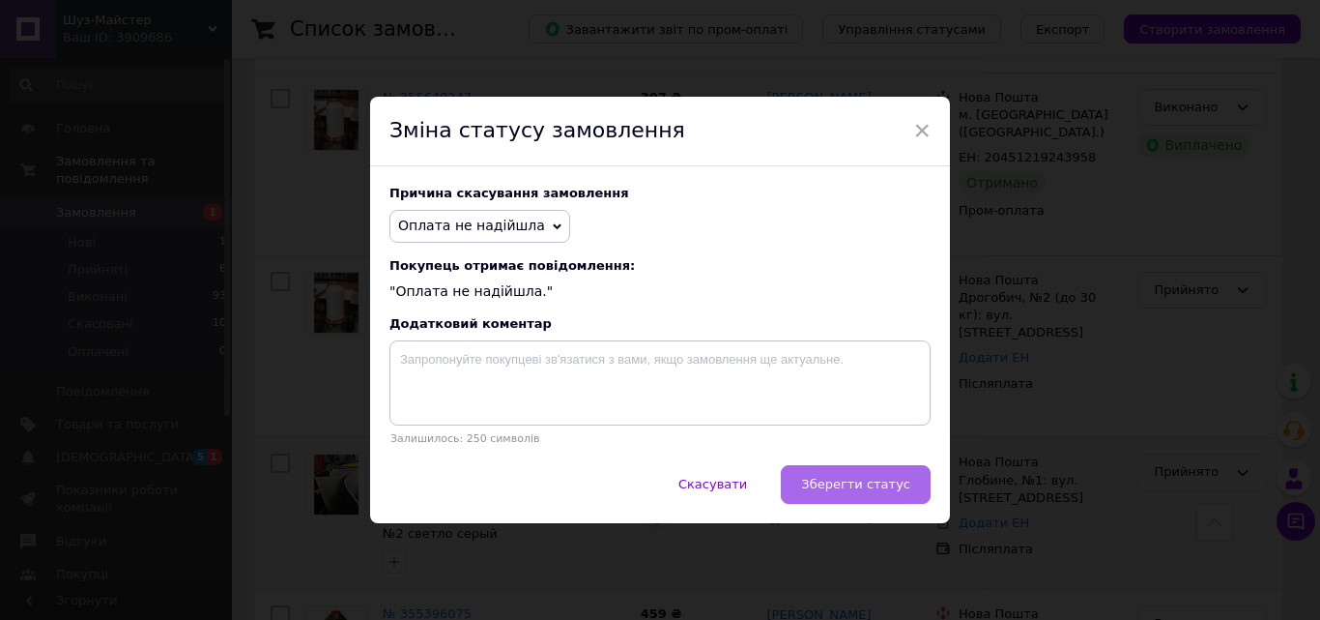
click at [817, 481] on button "Зберегти статус" at bounding box center [856, 484] width 150 height 39
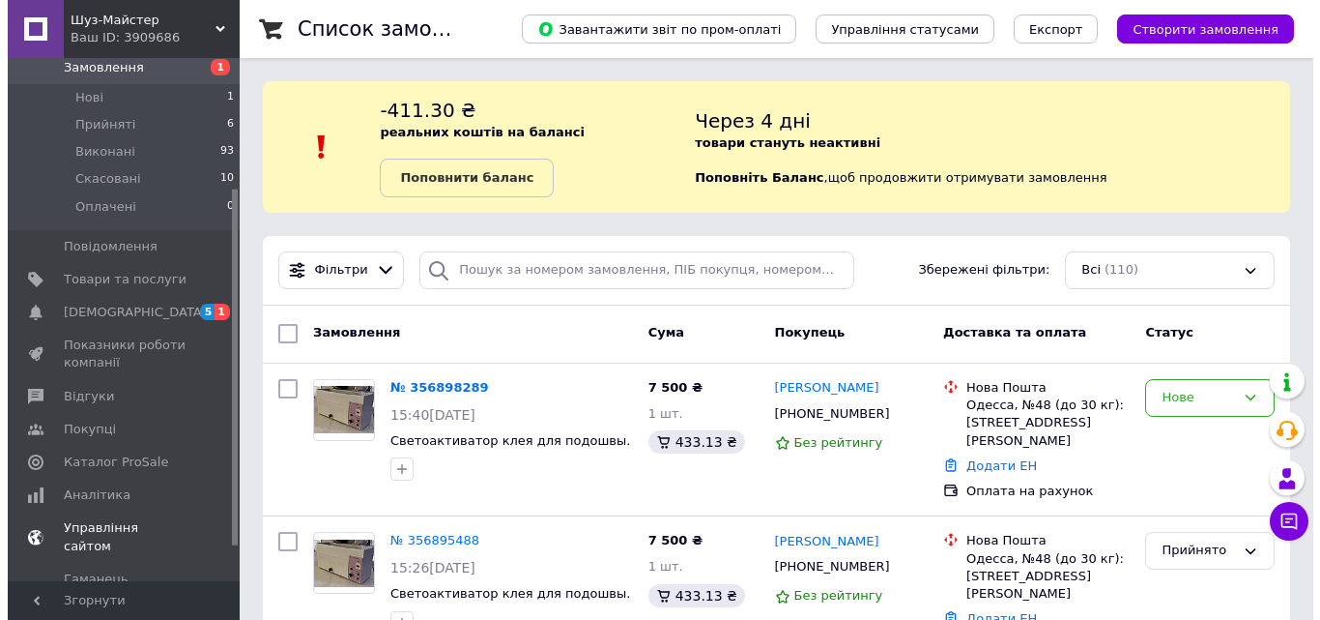
scroll to position [193, 0]
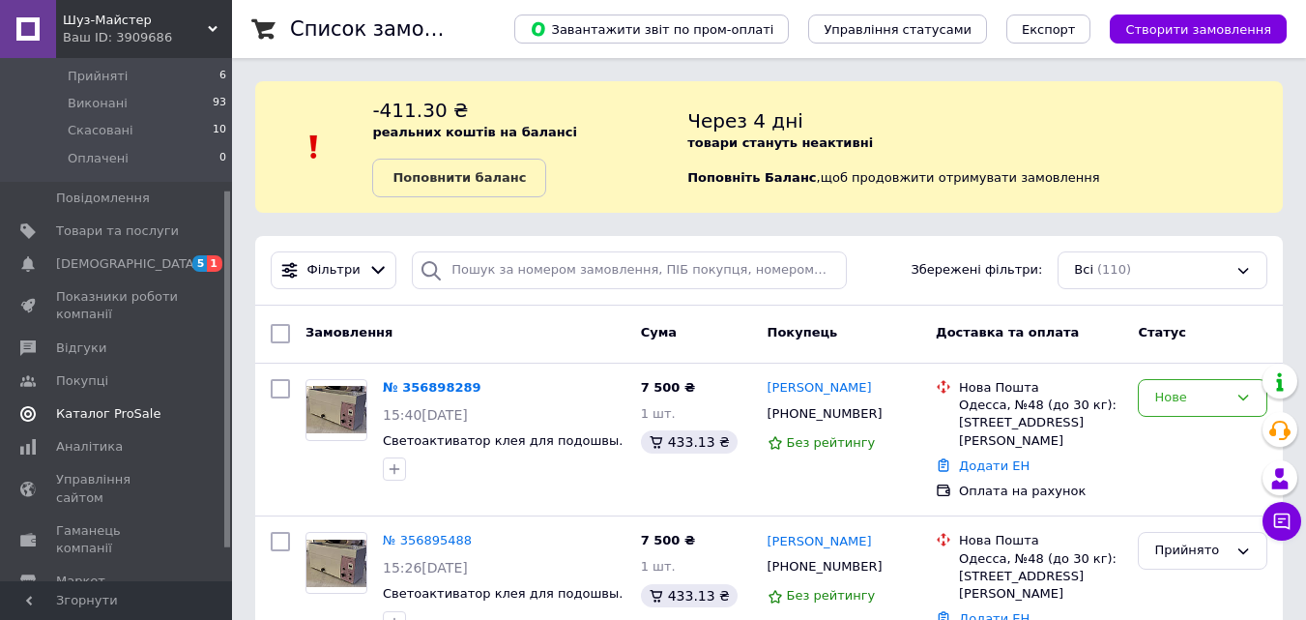
click at [100, 405] on span "Каталог ProSale" at bounding box center [108, 413] width 104 height 17
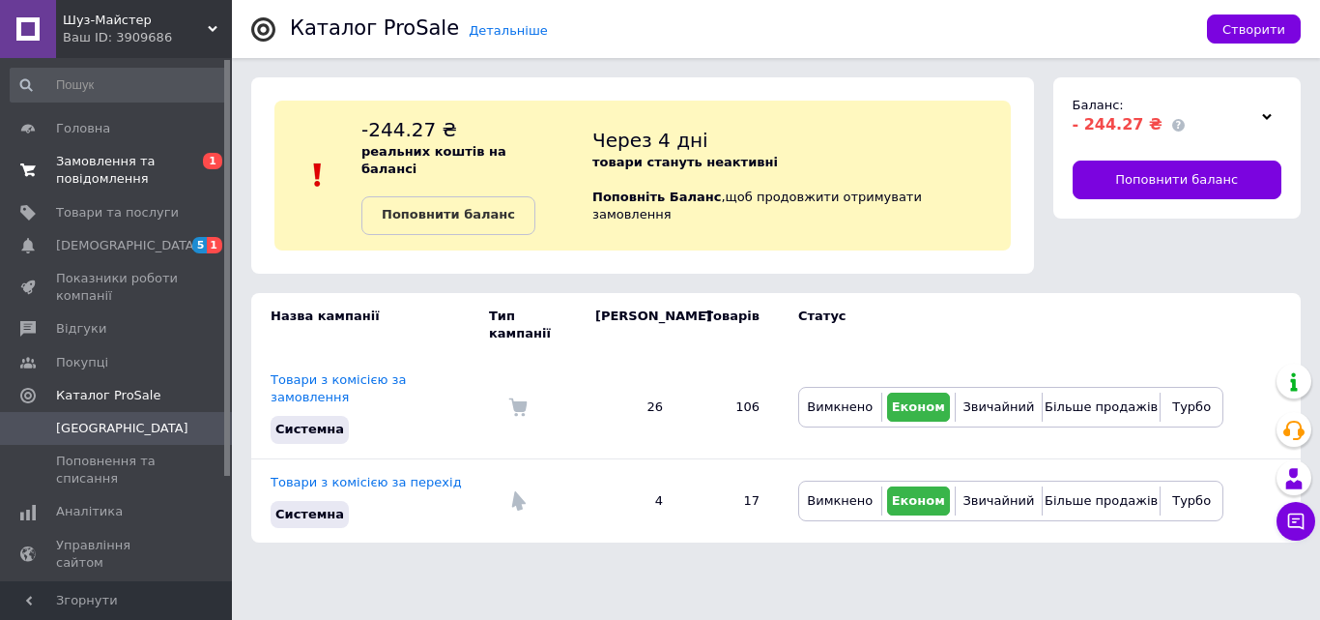
click at [89, 177] on span "Замовлення та повідомлення" at bounding box center [117, 170] width 123 height 35
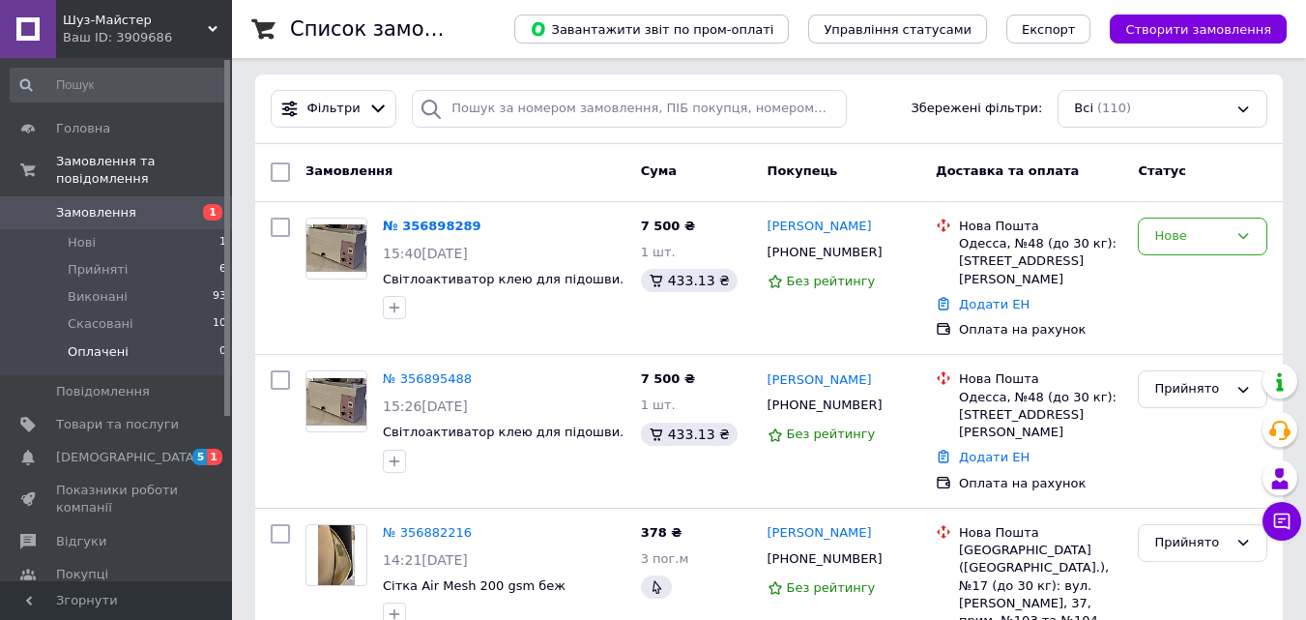
scroll to position [193, 0]
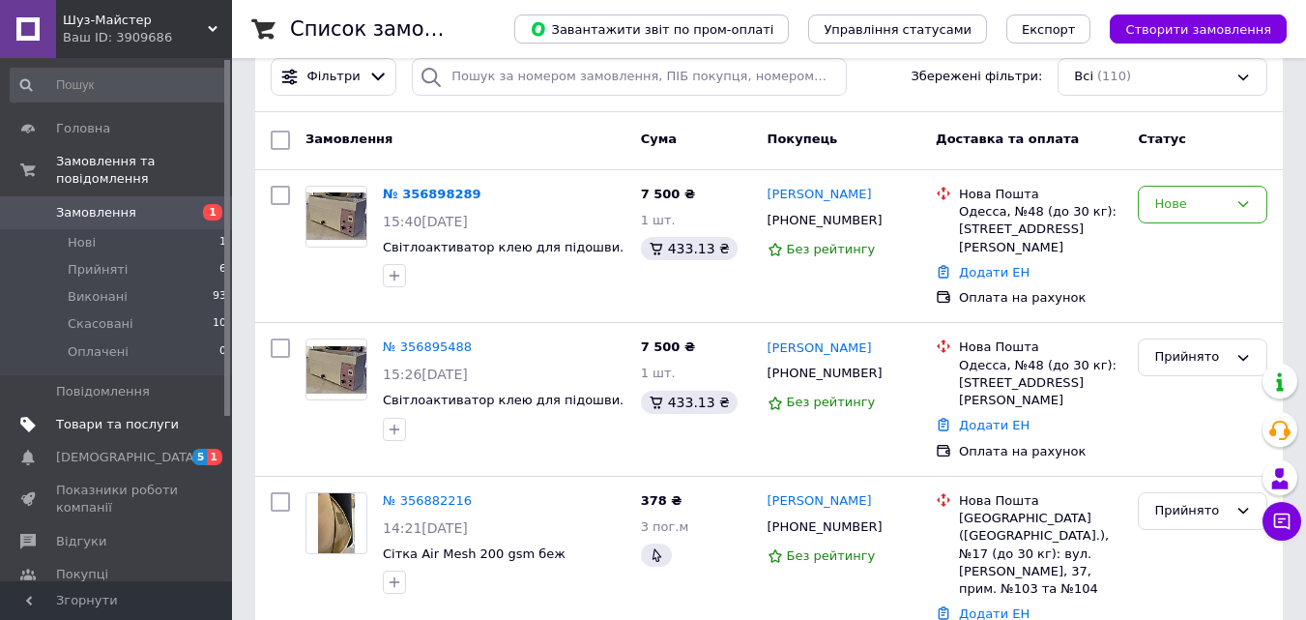
click at [108, 408] on link "Товари та послуги" at bounding box center [119, 424] width 238 height 33
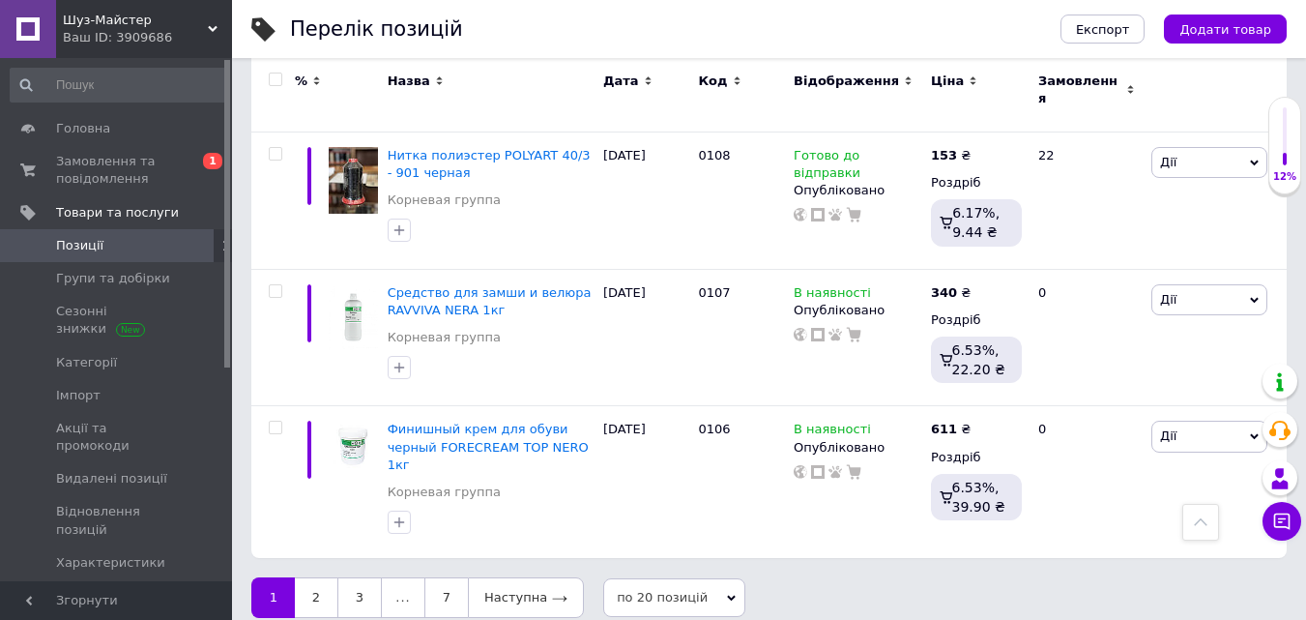
scroll to position [2567, 0]
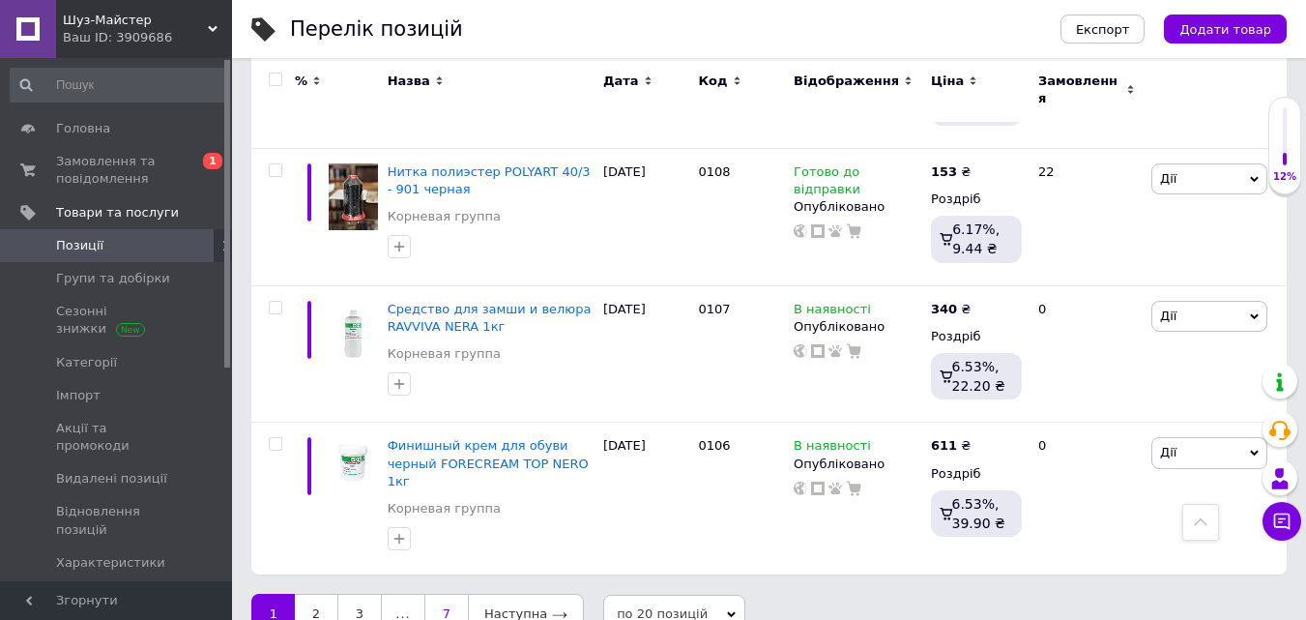
click at [449, 594] on link "7" at bounding box center [446, 614] width 44 height 41
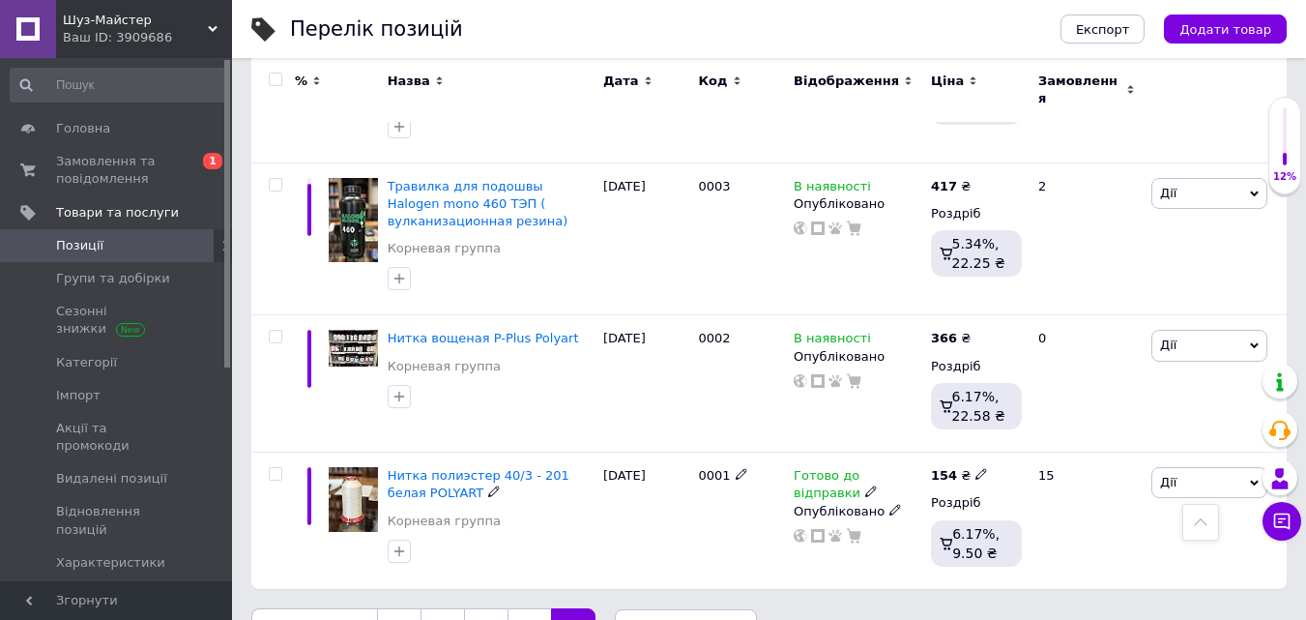
scroll to position [548, 0]
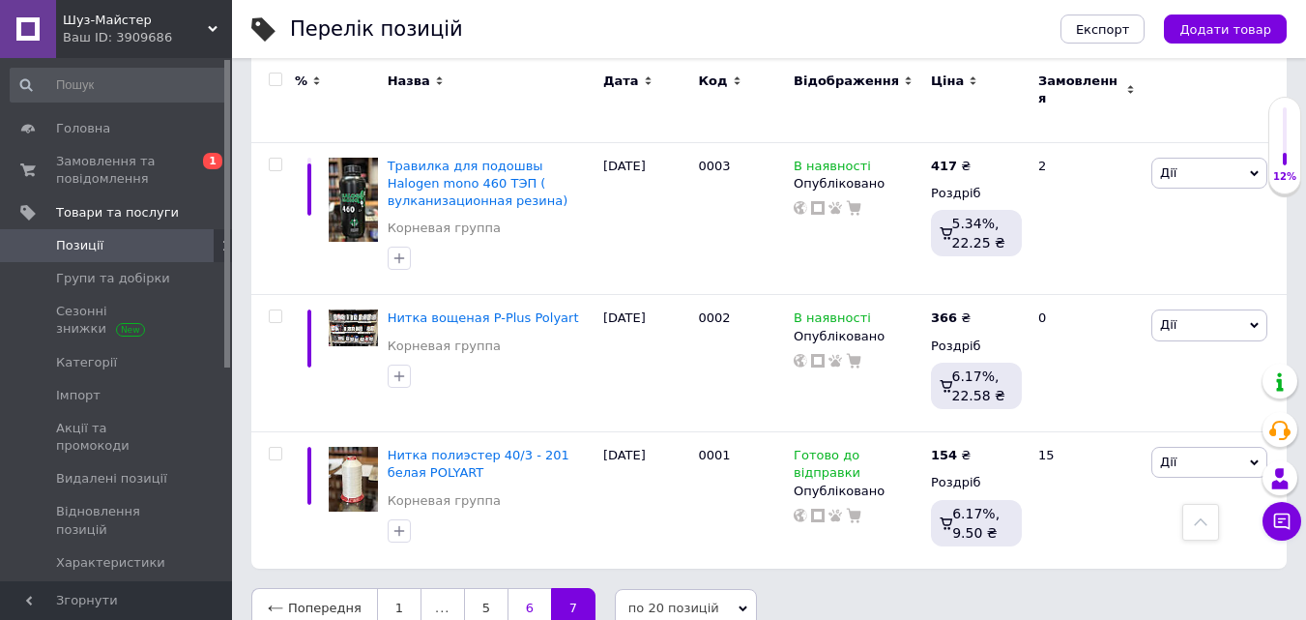
click at [517, 588] on link "6" at bounding box center [530, 608] width 44 height 41
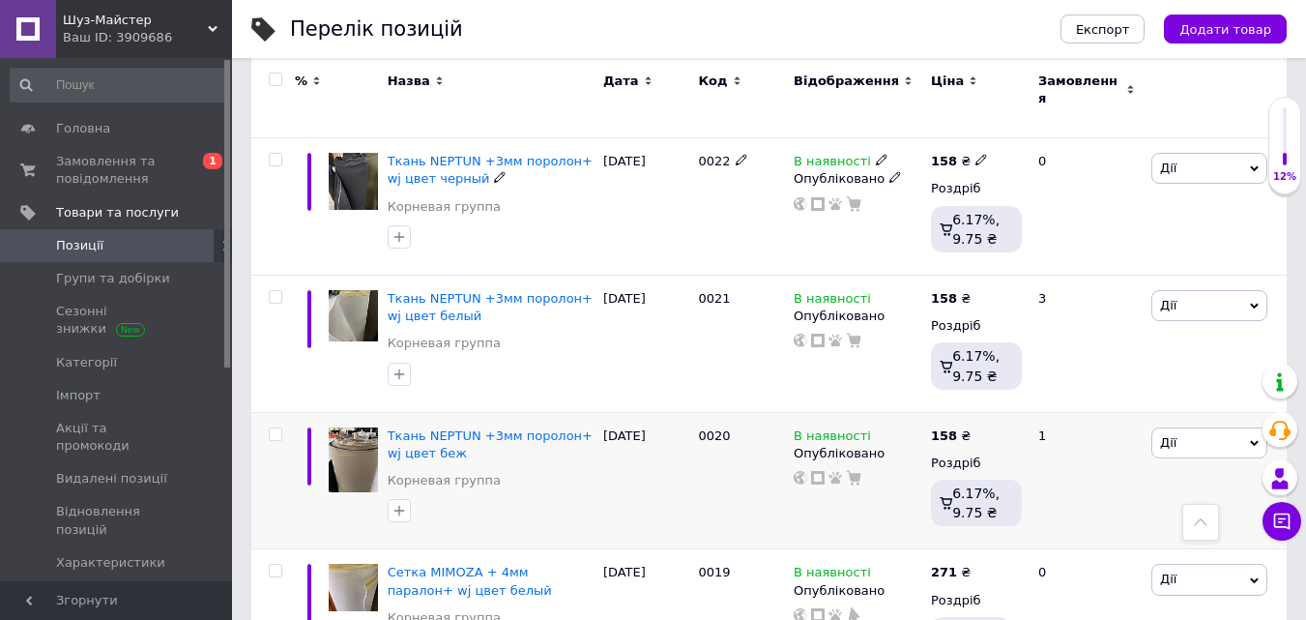
scroll to position [741, 0]
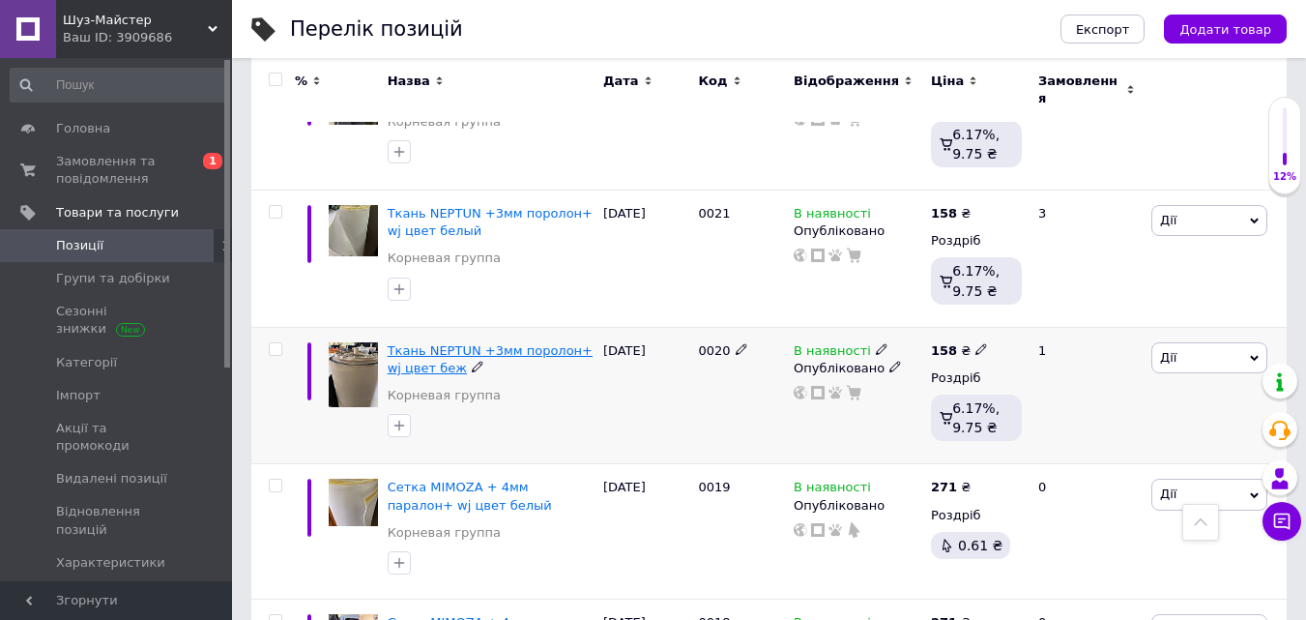
click at [537, 343] on span "Ткань NEPTUN +3мм поролон+ wj цвет беж" at bounding box center [490, 359] width 205 height 32
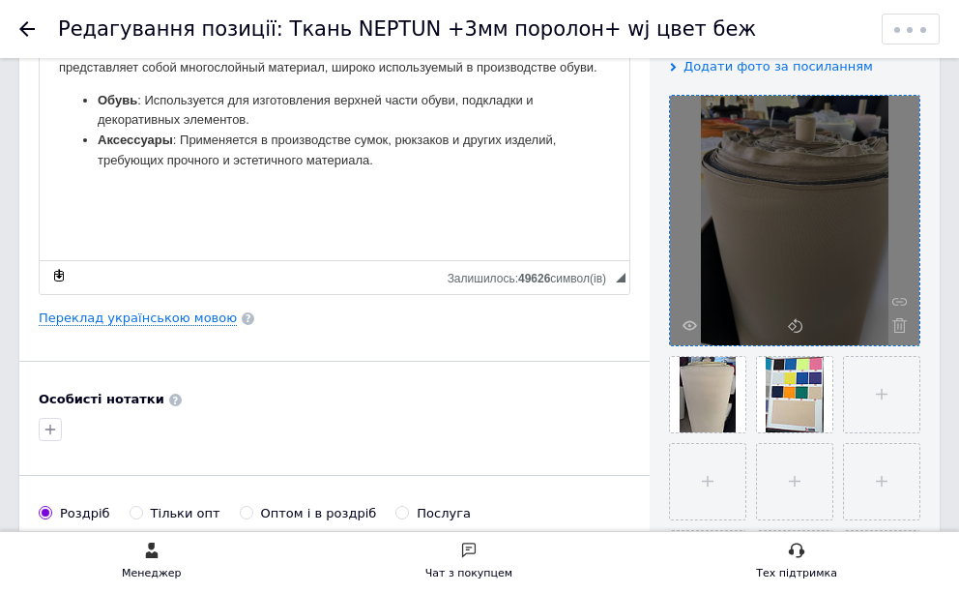
scroll to position [387, 0]
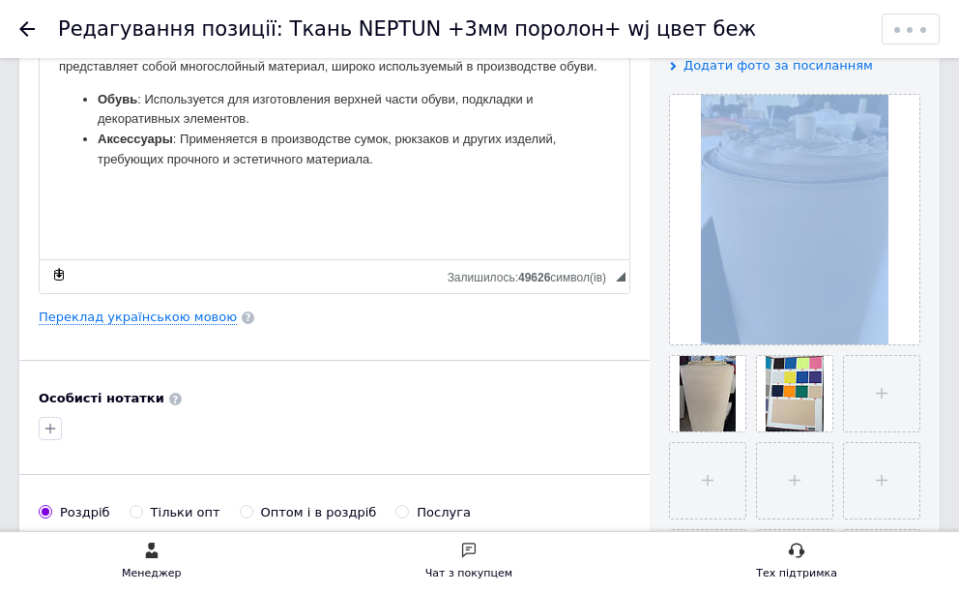
drag, startPoint x: 805, startPoint y: 246, endPoint x: 1128, endPoint y: 494, distance: 407.4
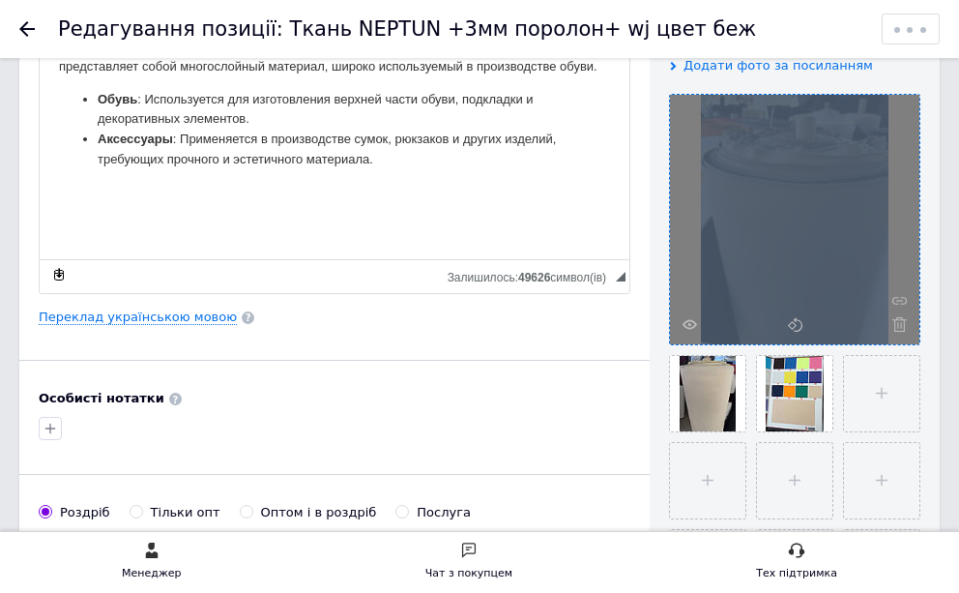
copy div "Відео (0 з 10) Додати відео за посиланням"
click at [832, 251] on div at bounding box center [794, 219] width 249 height 249
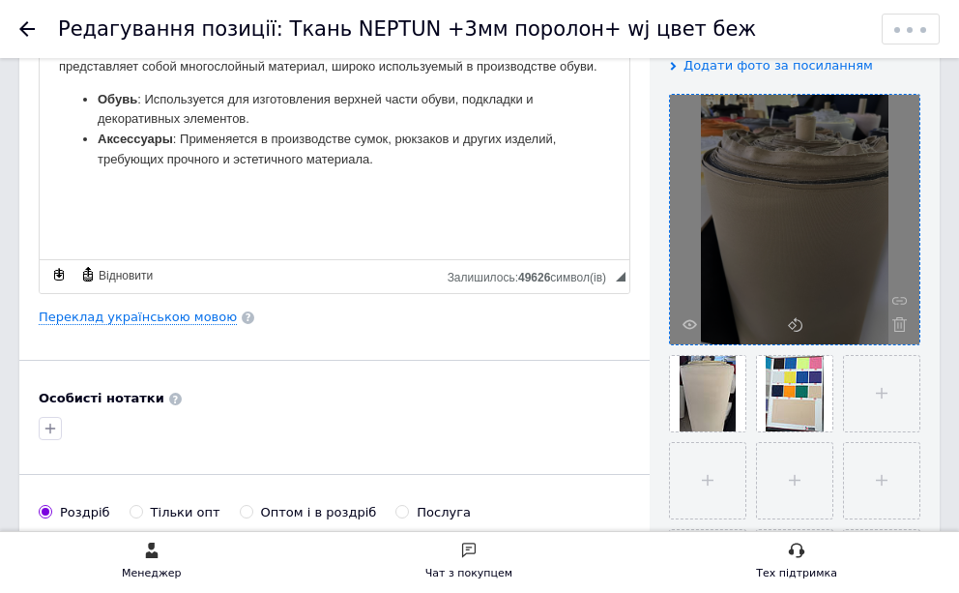
click at [823, 243] on div at bounding box center [794, 219] width 249 height 249
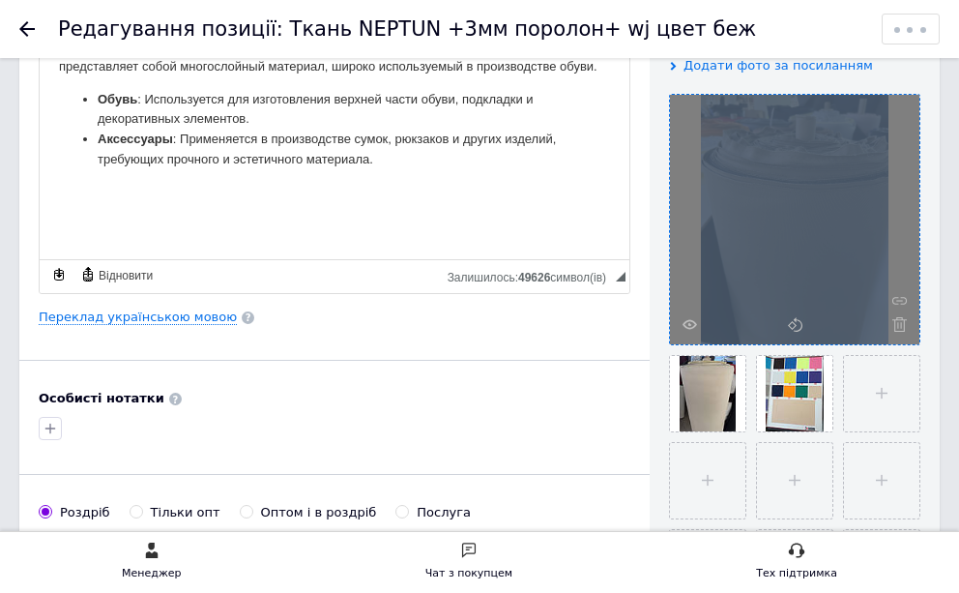
click at [823, 243] on div at bounding box center [794, 219] width 249 height 249
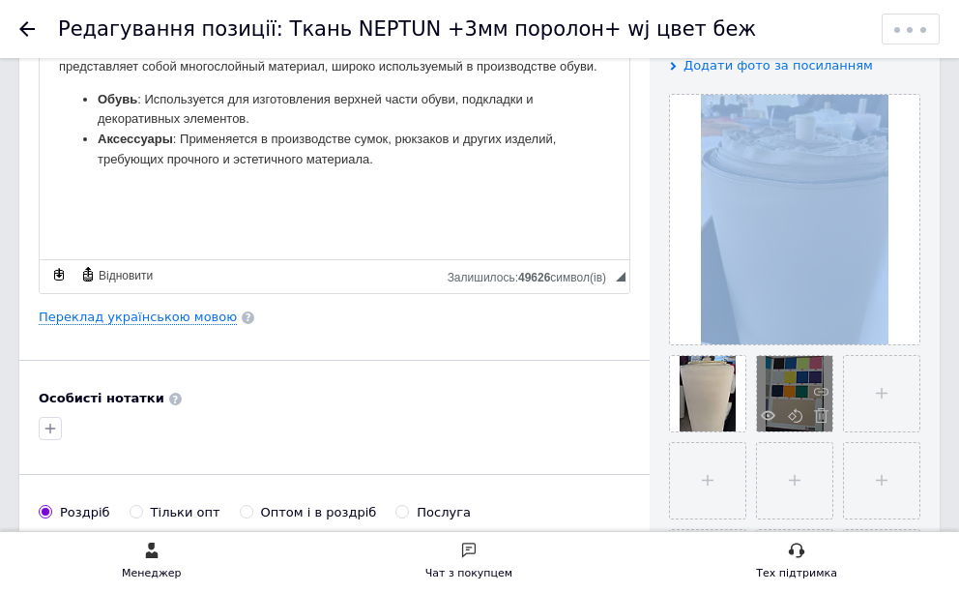
click at [791, 383] on div at bounding box center [794, 393] width 75 height 75
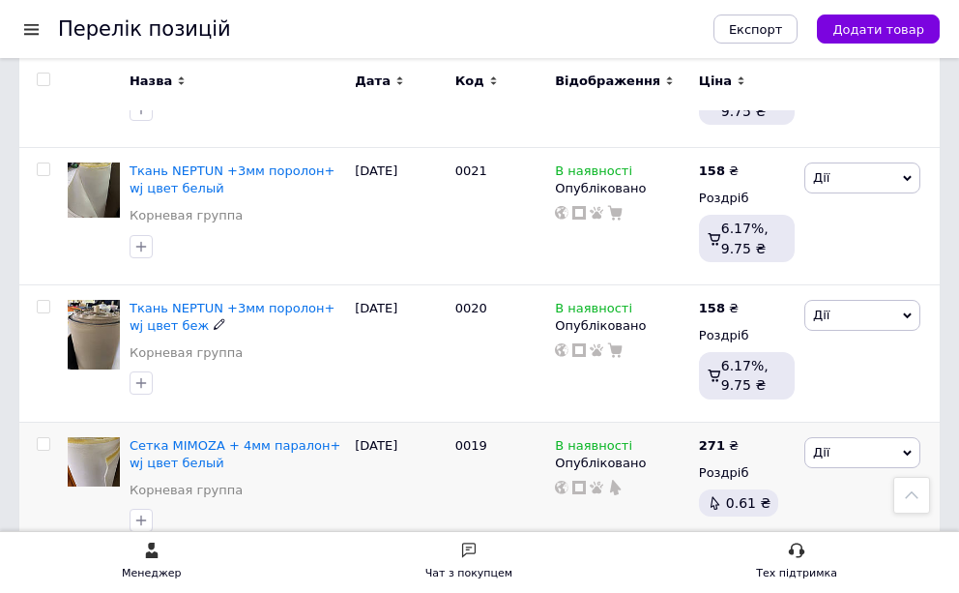
scroll to position [773, 0]
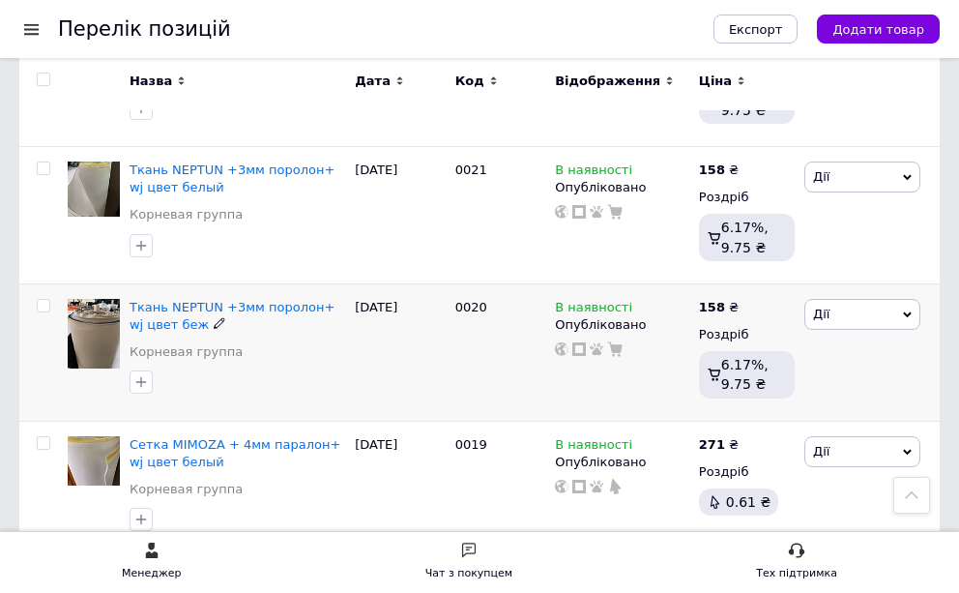
click at [105, 351] on img at bounding box center [94, 334] width 52 height 70
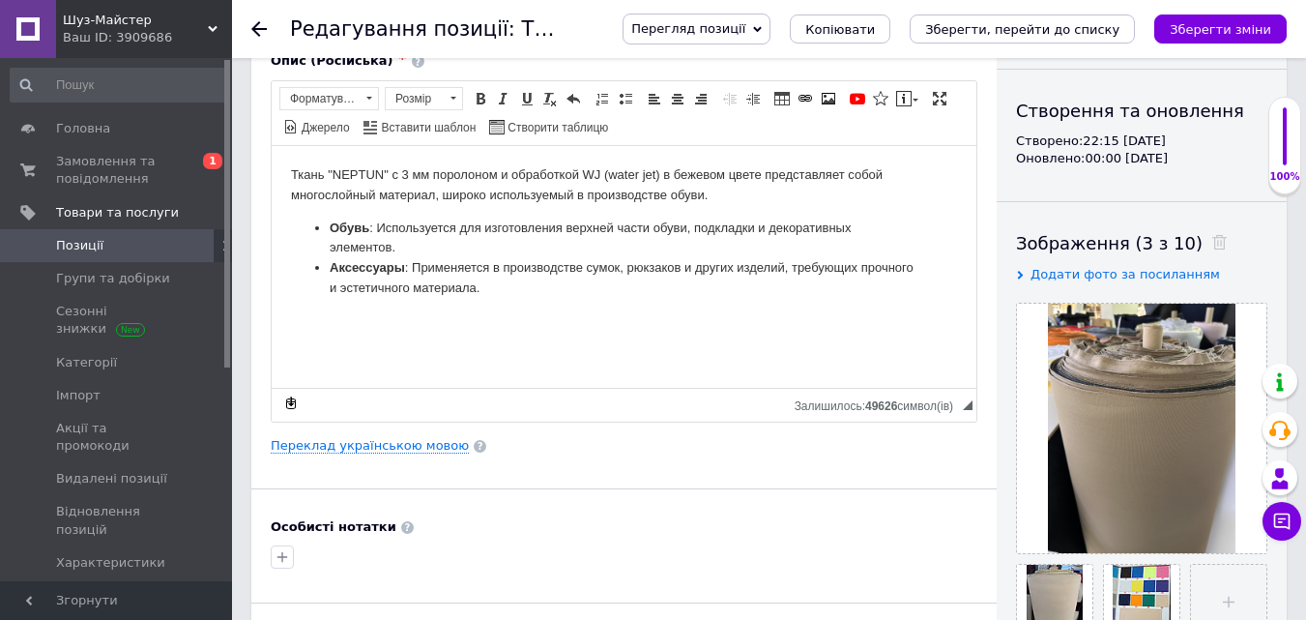
scroll to position [387, 0]
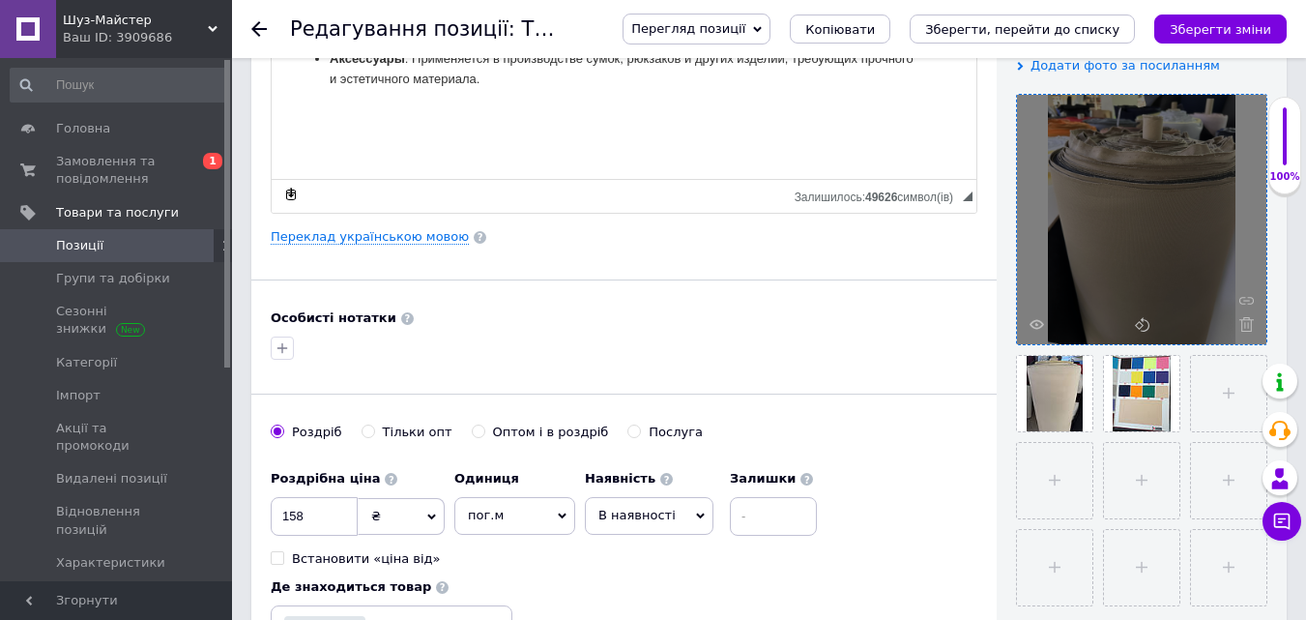
click at [1108, 226] on div at bounding box center [1141, 219] width 249 height 249
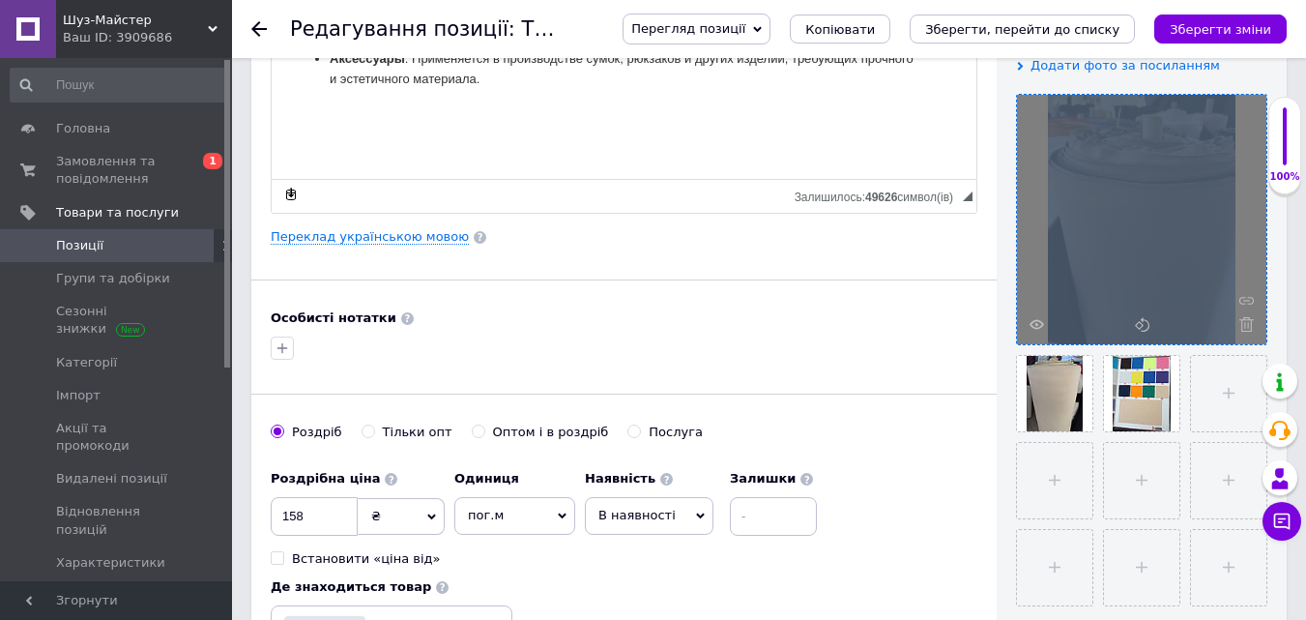
drag, startPoint x: 1108, startPoint y: 229, endPoint x: 1120, endPoint y: 202, distance: 29.8
click at [1120, 202] on div at bounding box center [1141, 219] width 249 height 249
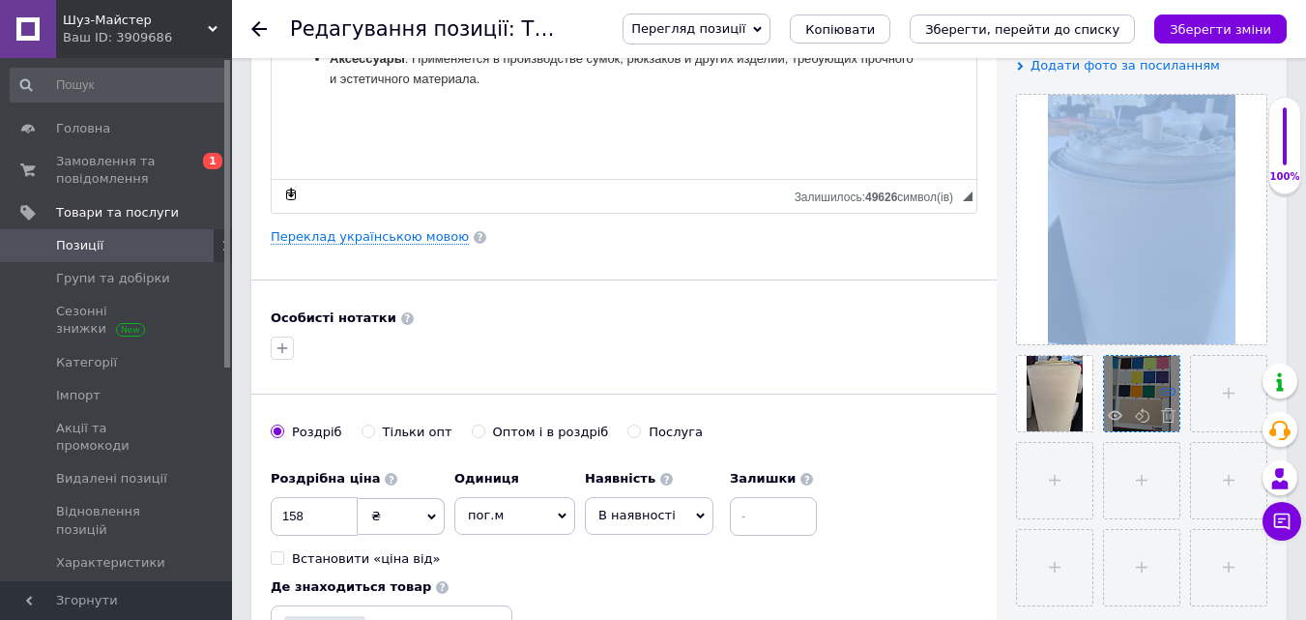
click at [1162, 387] on icon at bounding box center [1168, 391] width 15 height 15
copy div "Додати фото за посиланням"
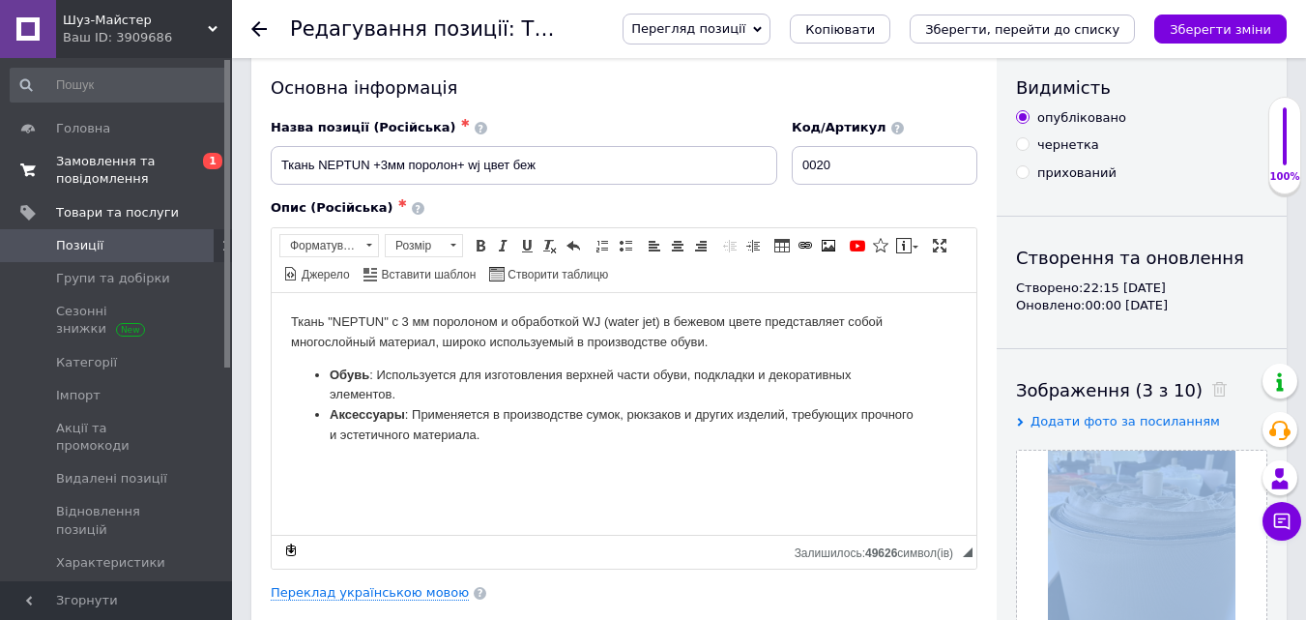
scroll to position [0, 0]
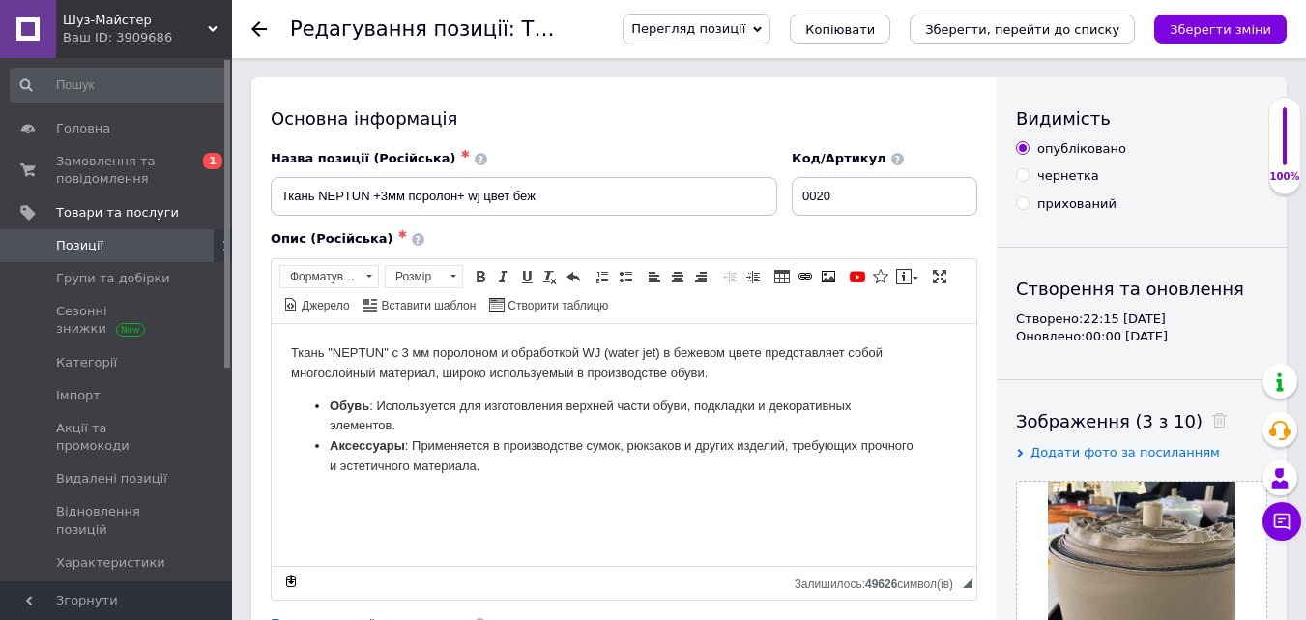
click at [117, 17] on span "Шуз-Майстер" at bounding box center [135, 20] width 145 height 17
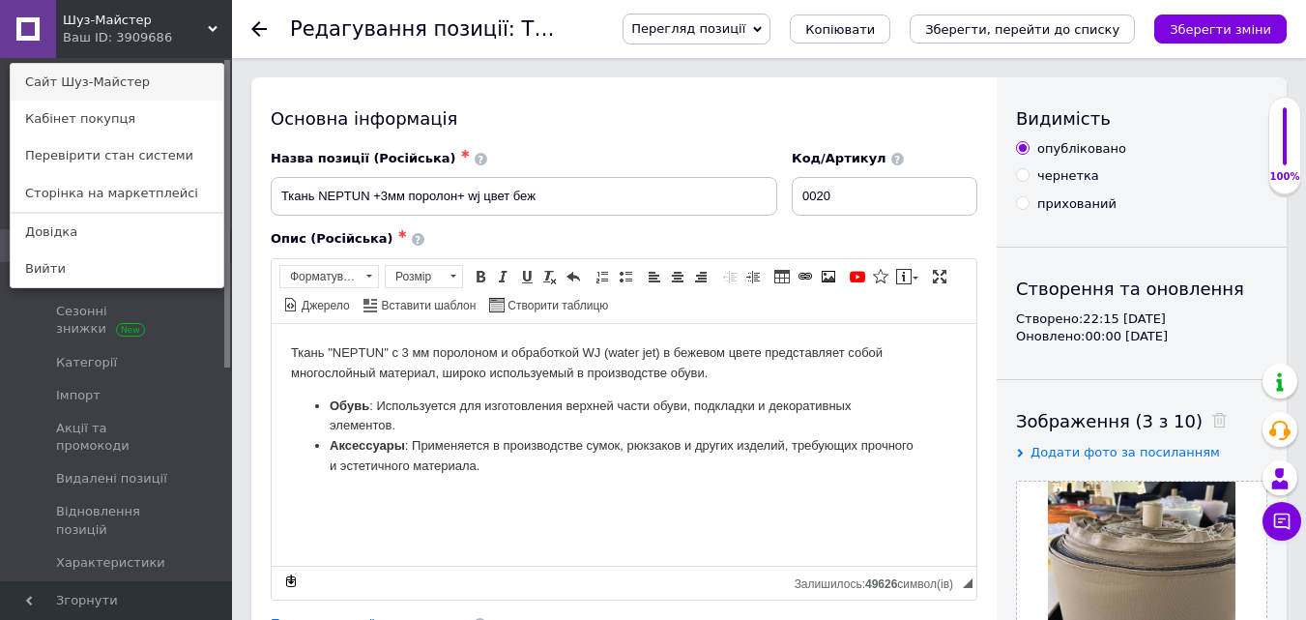
click at [126, 81] on link "Сайт Шуз-Майстер" at bounding box center [117, 82] width 213 height 37
